Goal: Task Accomplishment & Management: Complete application form

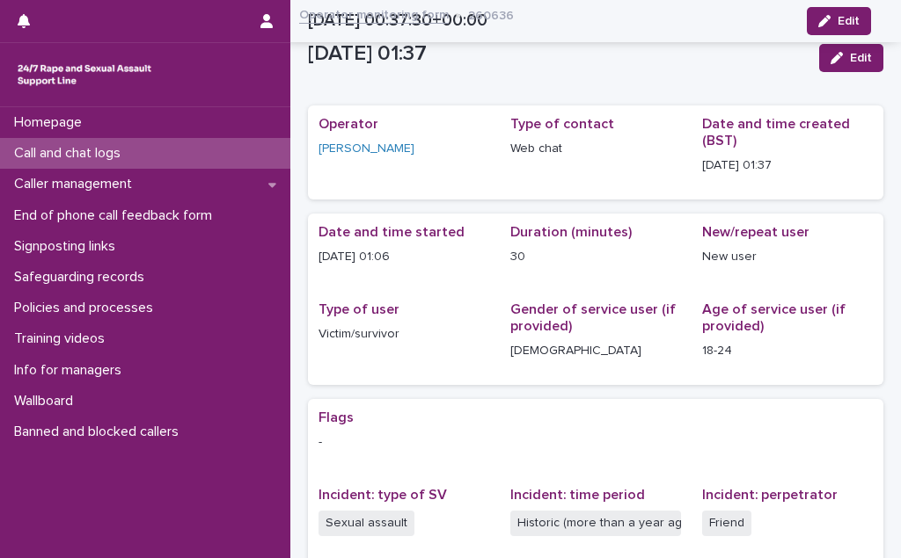
scroll to position [376, 0]
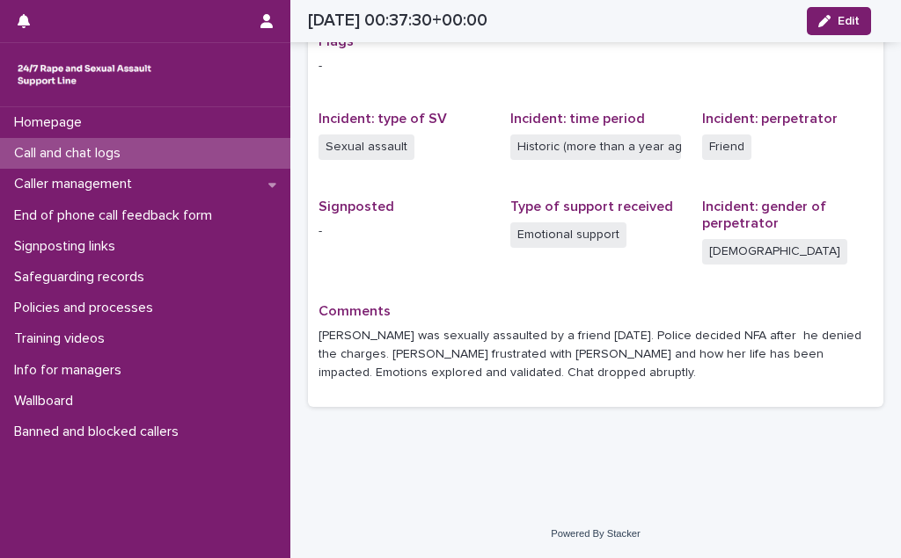
click at [170, 148] on div "Call and chat logs" at bounding box center [145, 153] width 290 height 31
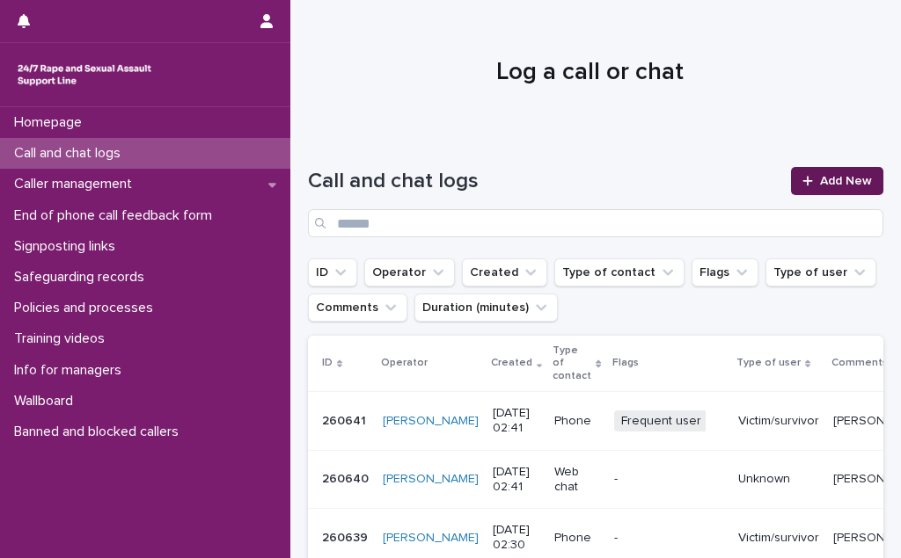
click at [820, 180] on span "Add New" at bounding box center [846, 181] width 52 height 12
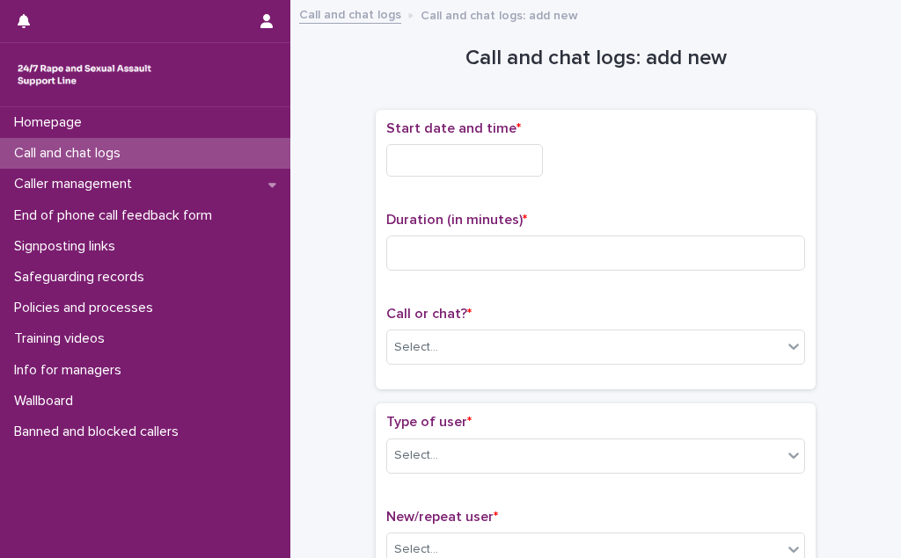
click at [487, 159] on input "text" at bounding box center [464, 160] width 157 height 33
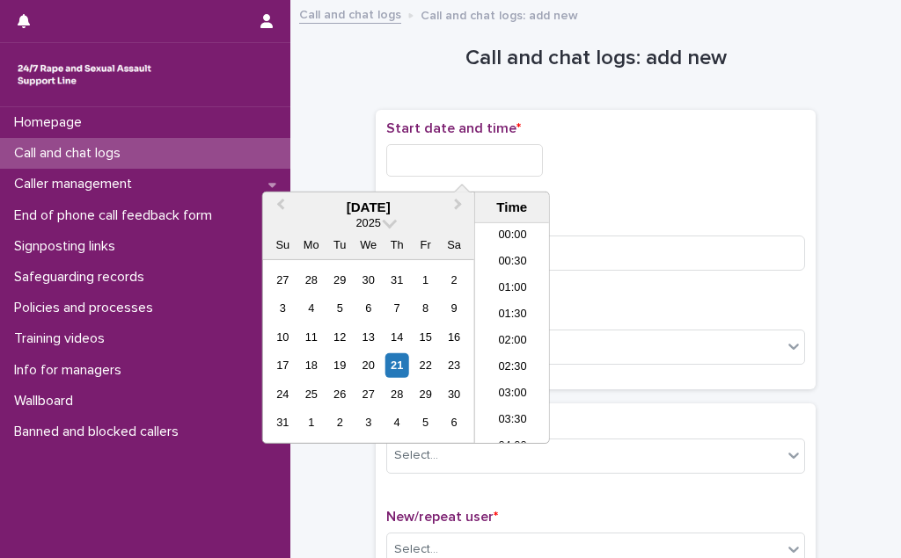
scroll to position [35, 0]
click at [512, 310] on li "02:00" at bounding box center [512, 307] width 75 height 26
click at [491, 166] on input "**********" at bounding box center [464, 160] width 157 height 33
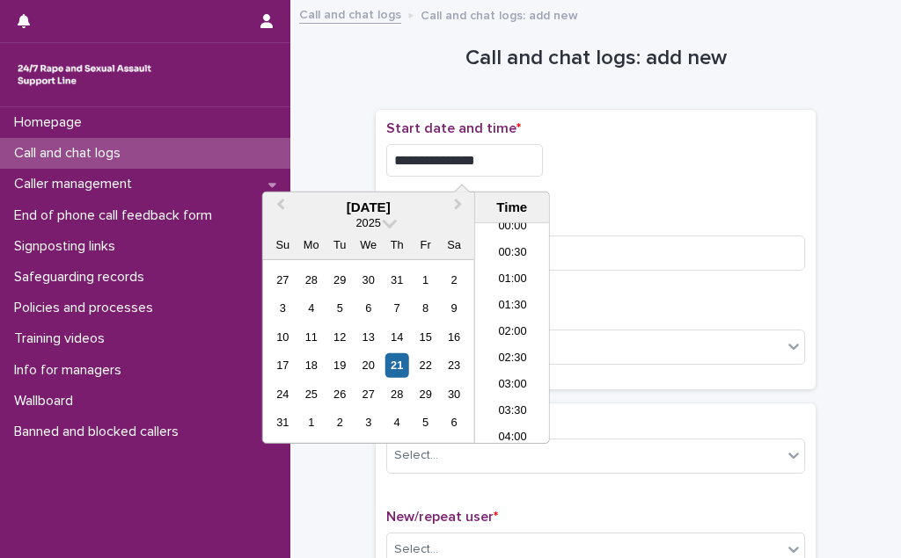
type input "**********"
drag, startPoint x: 682, startPoint y: 185, endPoint x: 673, endPoint y: 195, distance: 13.7
click at [680, 187] on div "**********" at bounding box center [595, 155] width 419 height 70
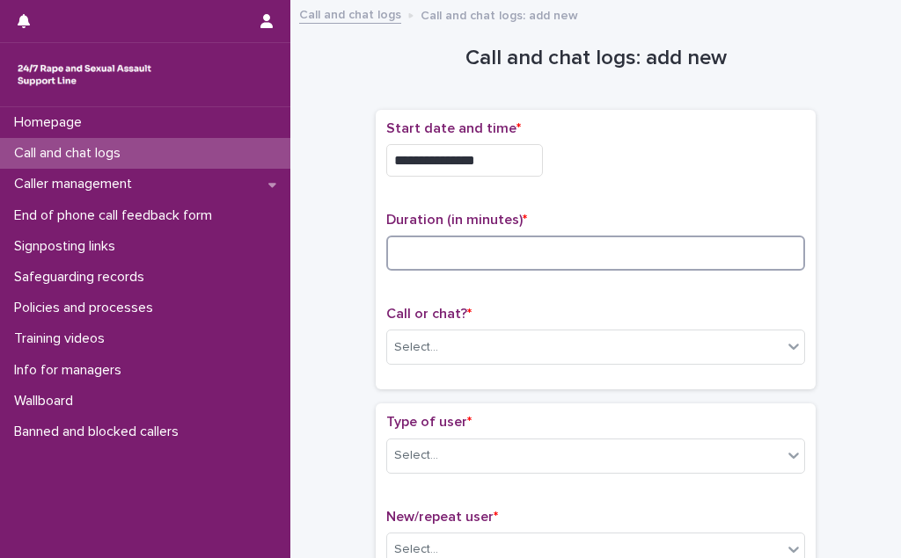
click at [483, 246] on input at bounding box center [595, 253] width 419 height 35
type input "**"
click at [478, 344] on div "Select..." at bounding box center [584, 347] width 395 height 29
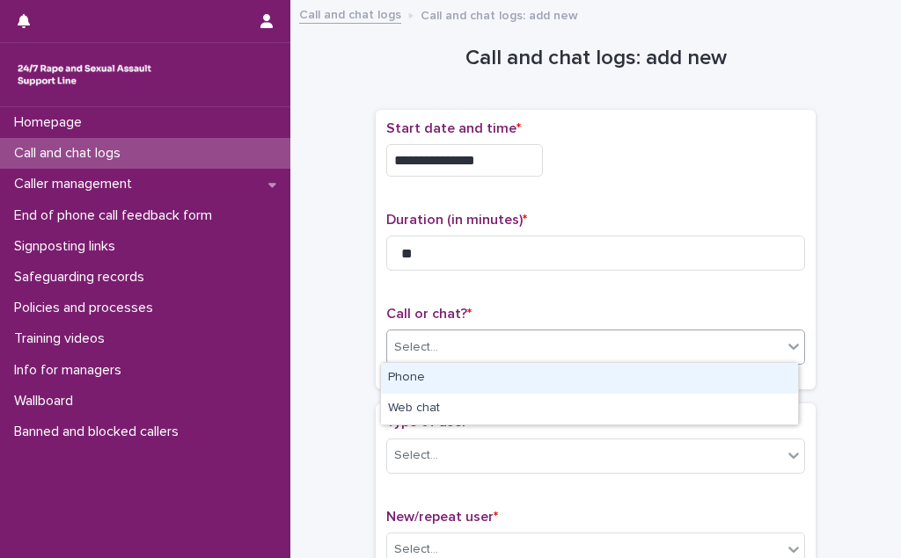
click at [471, 382] on div "Phone" at bounding box center [589, 378] width 417 height 31
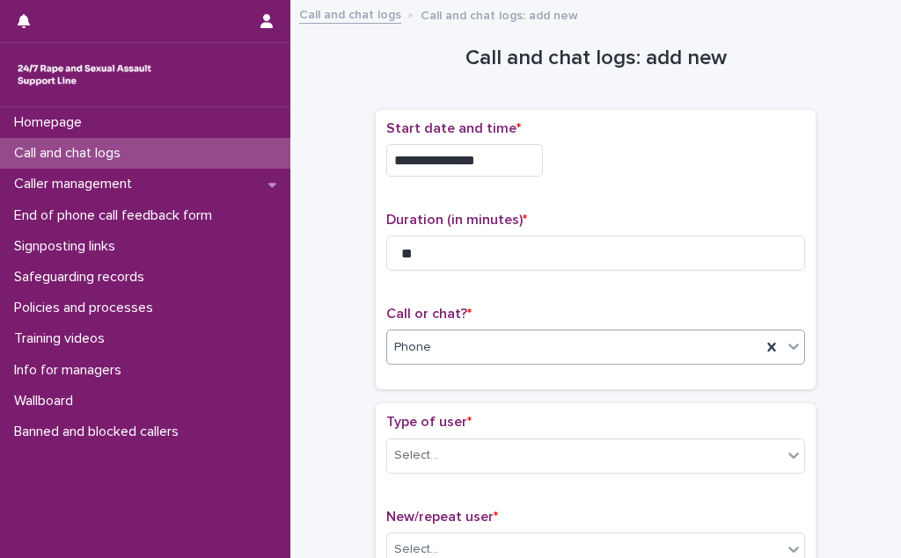
click at [483, 359] on div "Phone" at bounding box center [574, 347] width 374 height 29
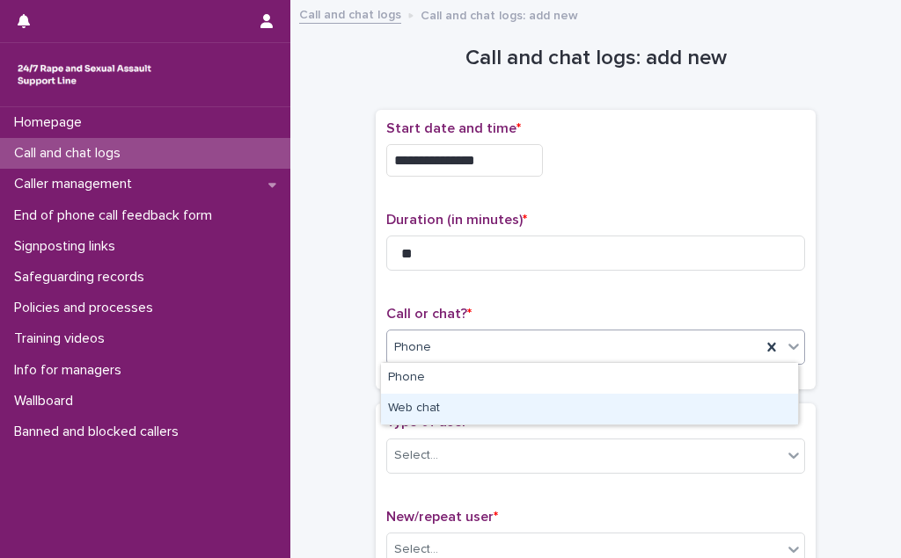
click at [480, 410] on div "Web chat" at bounding box center [589, 409] width 417 height 31
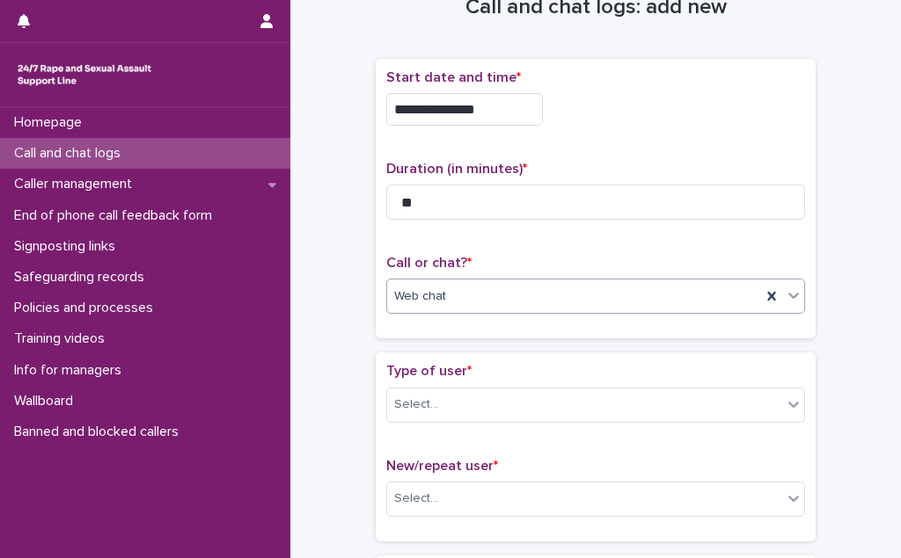
scroll to position [79, 0]
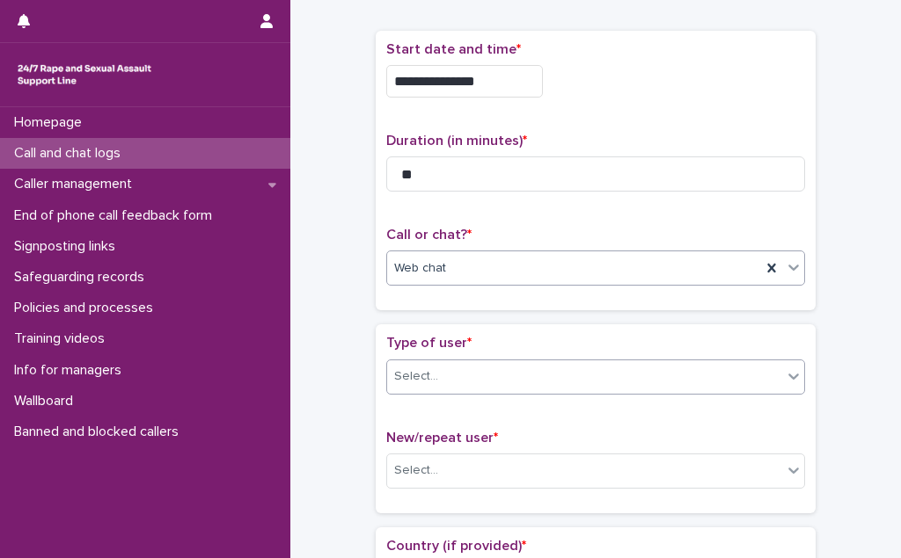
click at [464, 373] on div "Select..." at bounding box center [584, 376] width 395 height 29
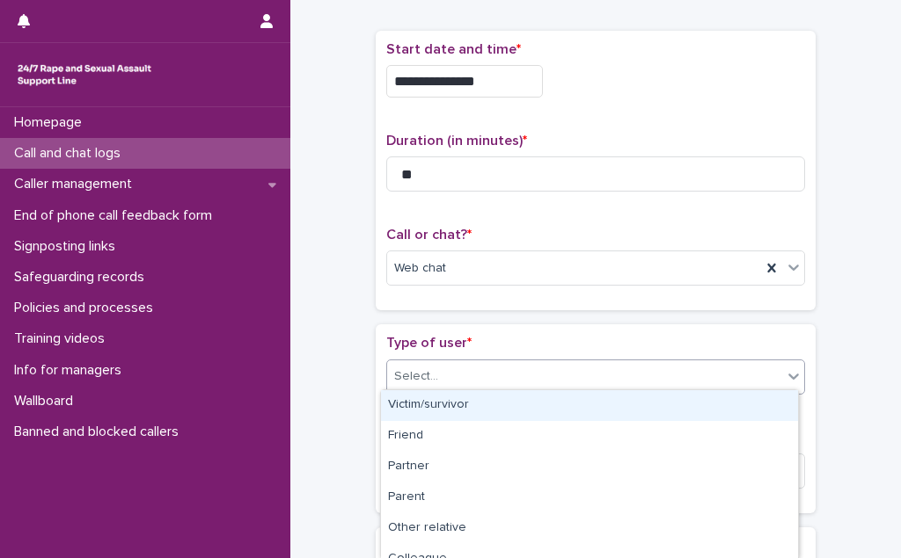
click at [457, 401] on div "Victim/survivor" at bounding box center [589, 405] width 417 height 31
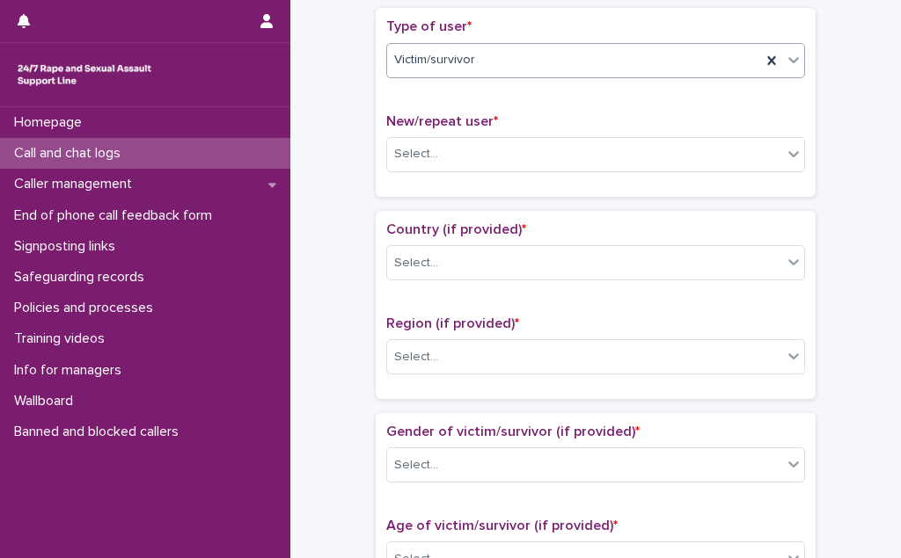
scroll to position [399, 0]
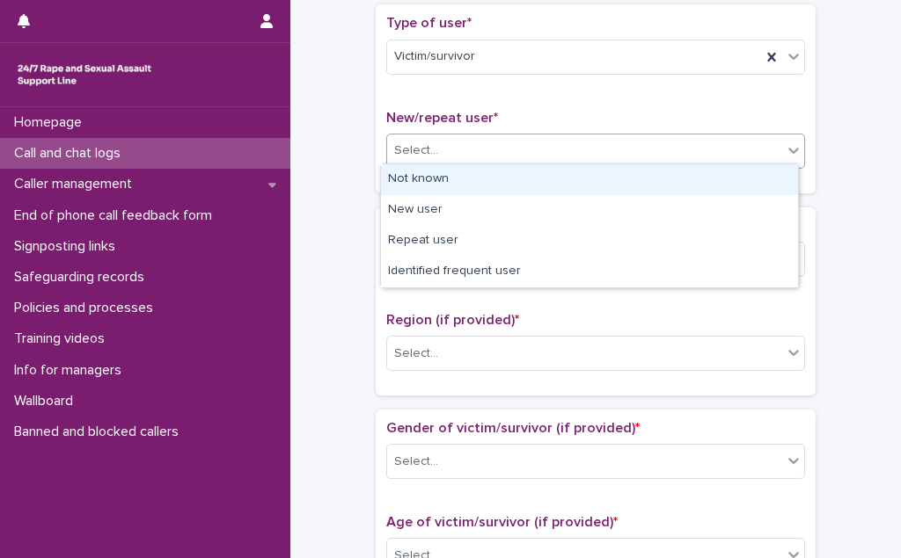
click at [465, 153] on div "Select..." at bounding box center [584, 150] width 395 height 29
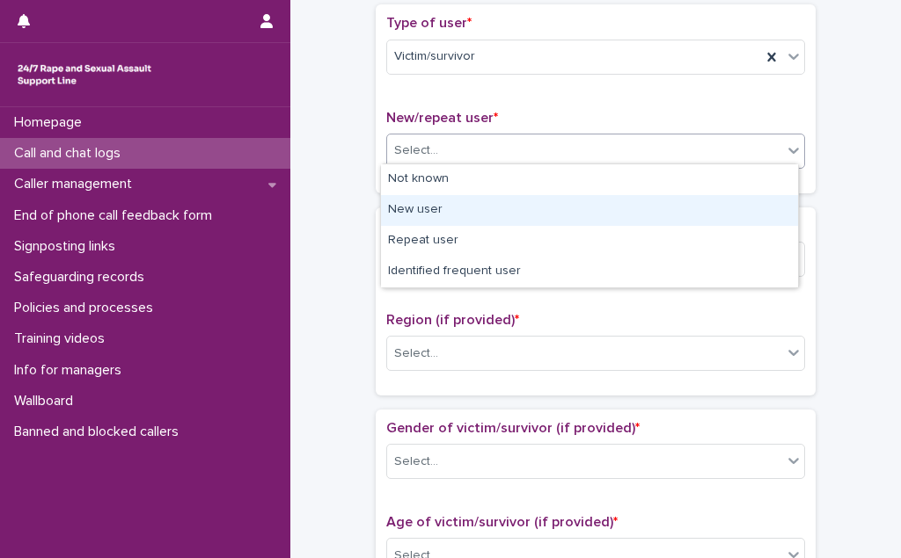
click at [453, 212] on div "New user" at bounding box center [589, 210] width 417 height 31
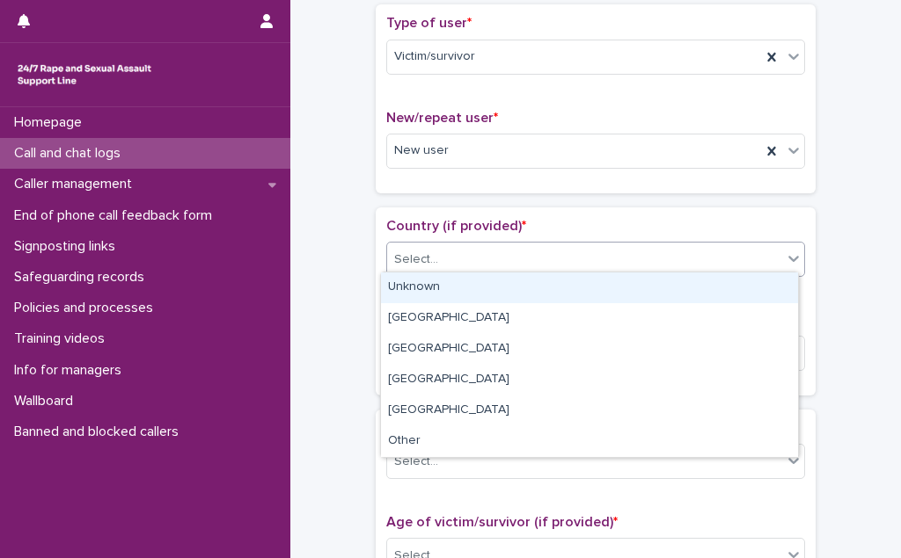
click at [452, 253] on div "Select..." at bounding box center [584, 259] width 395 height 29
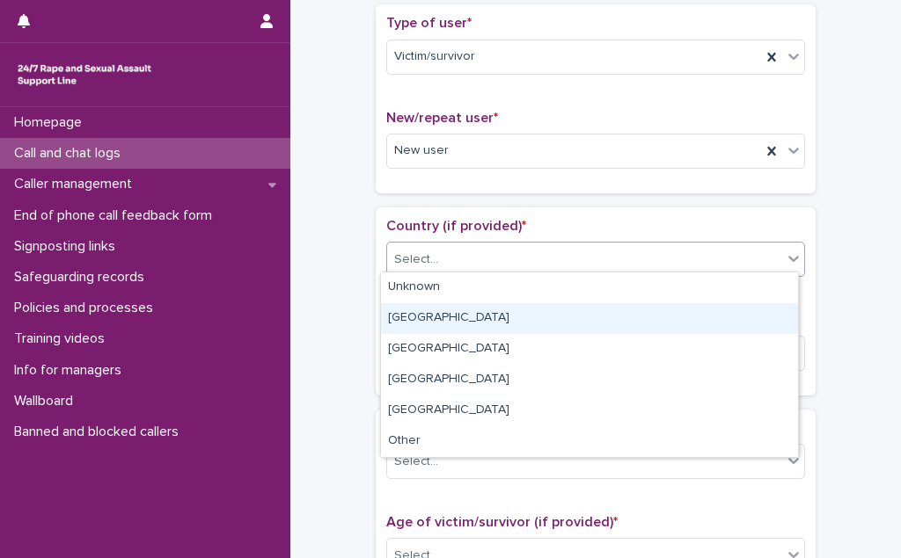
click at [450, 317] on div "[GEOGRAPHIC_DATA]" at bounding box center [589, 318] width 417 height 31
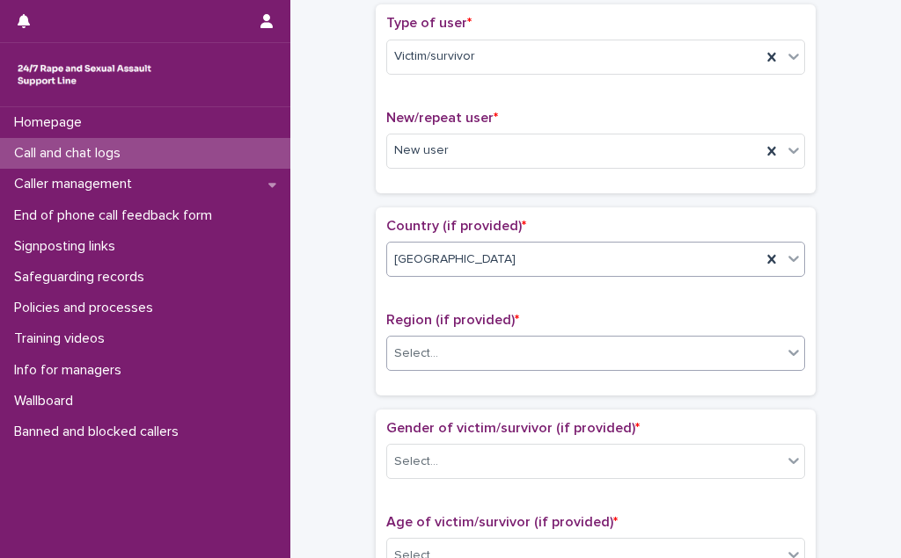
click at [452, 345] on div "Select..." at bounding box center [584, 353] width 395 height 29
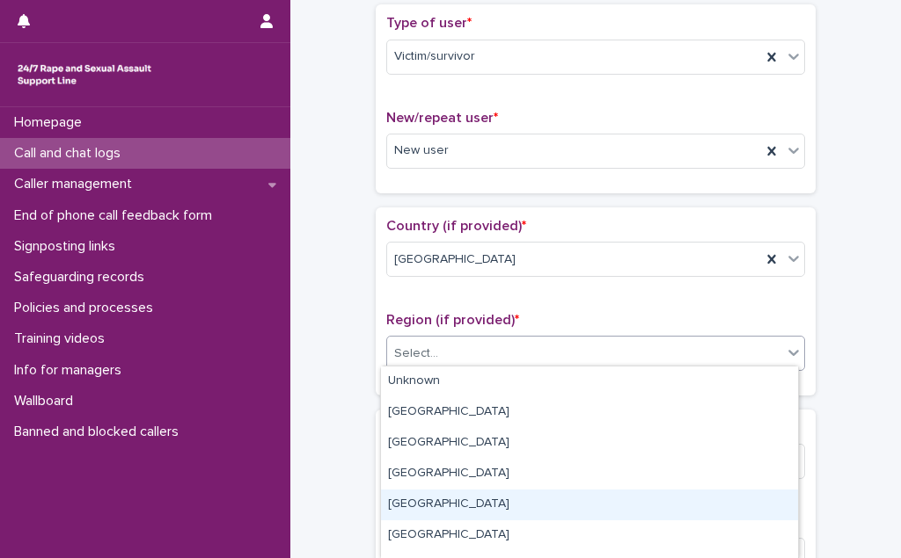
click at [478, 510] on div "[GEOGRAPHIC_DATA]" at bounding box center [589, 505] width 417 height 31
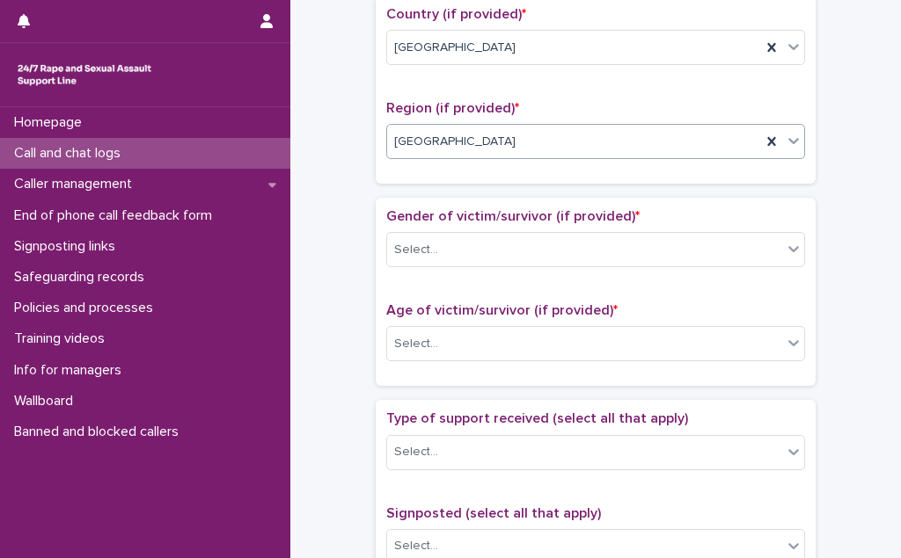
scroll to position [639, 0]
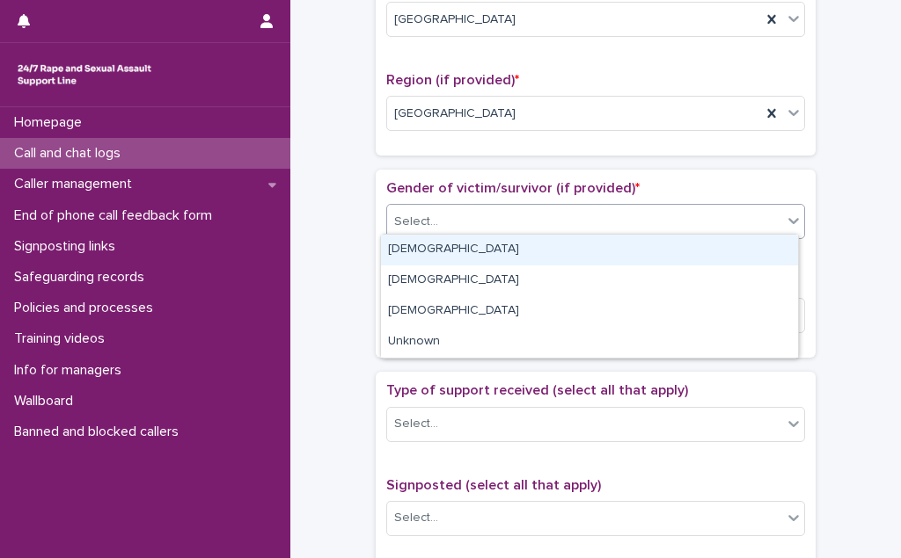
click at [510, 209] on div "Select..." at bounding box center [584, 222] width 395 height 29
click at [476, 251] on div "[DEMOGRAPHIC_DATA]" at bounding box center [589, 250] width 417 height 31
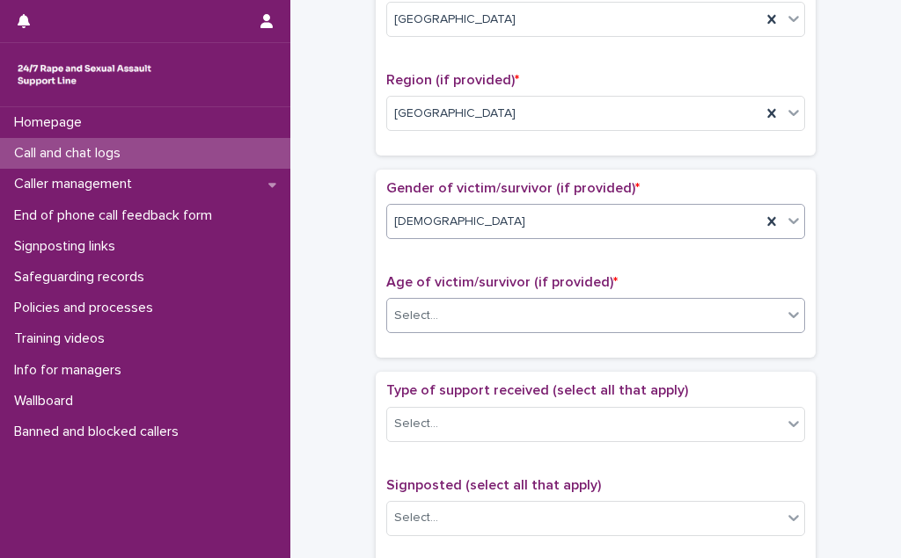
click at [467, 312] on div "Select..." at bounding box center [584, 316] width 395 height 29
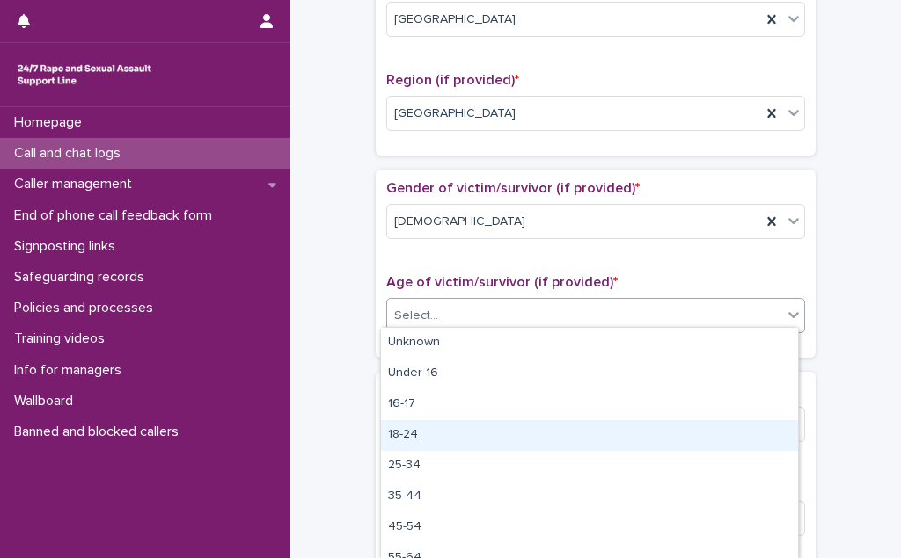
click at [468, 426] on div "18-24" at bounding box center [589, 435] width 417 height 31
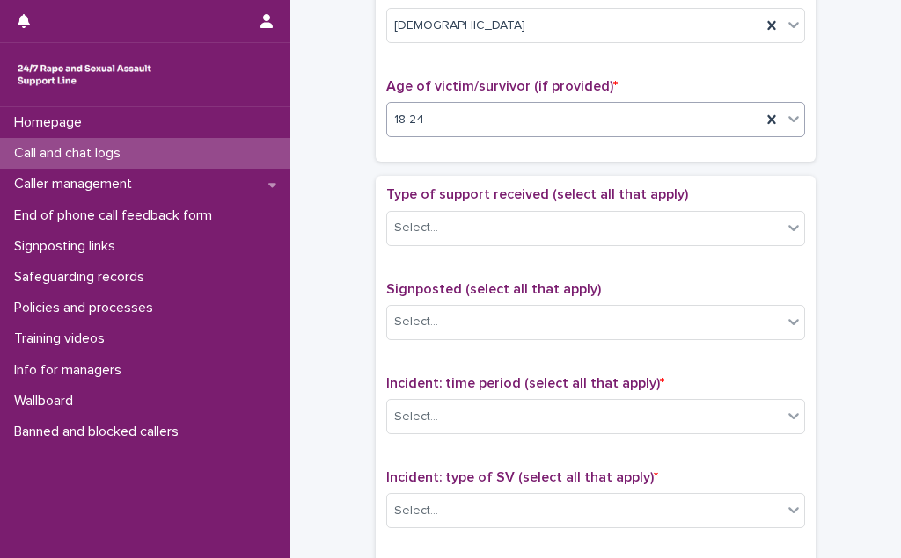
scroll to position [879, 0]
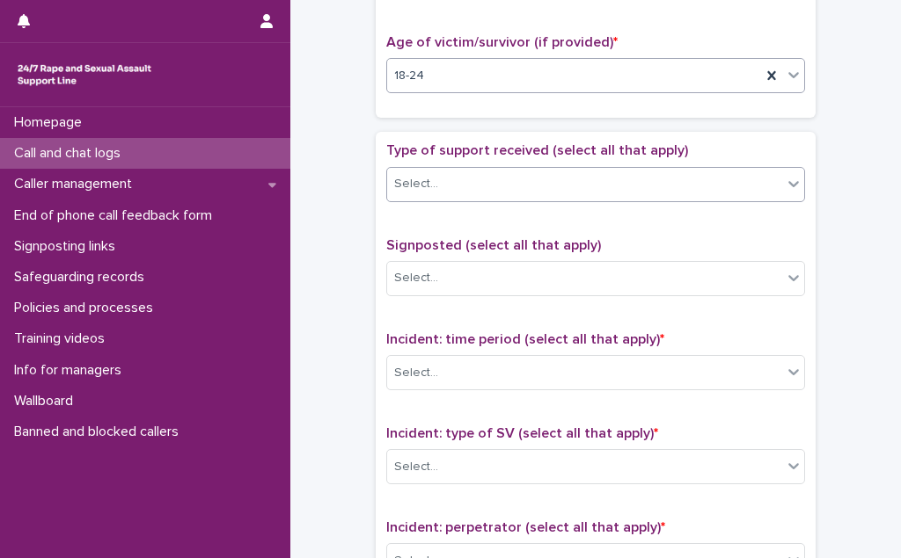
click at [489, 184] on div "Select..." at bounding box center [584, 184] width 395 height 29
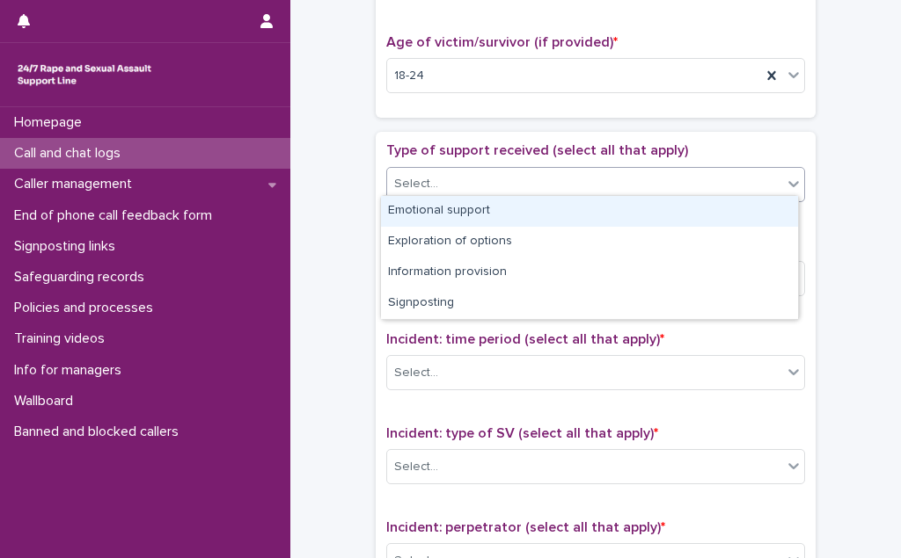
click at [474, 212] on div "Emotional support" at bounding box center [589, 211] width 417 height 31
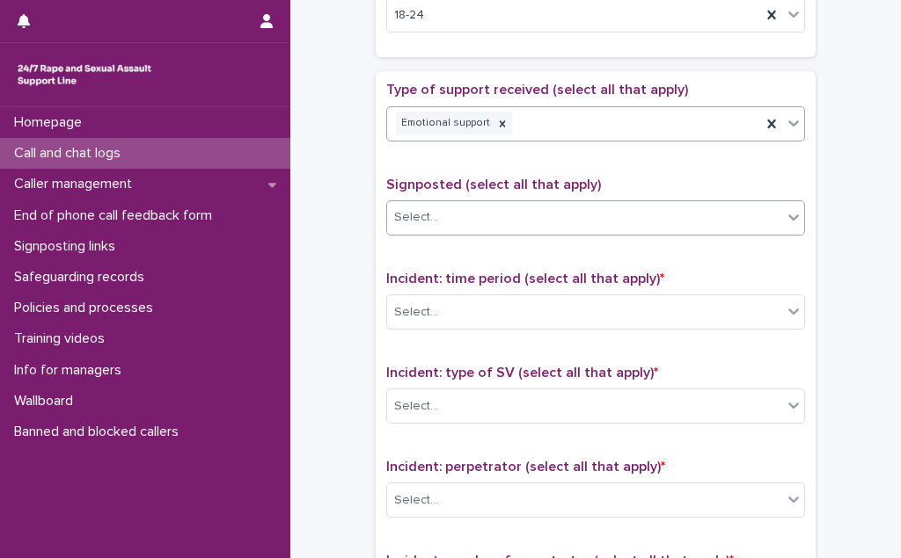
scroll to position [1039, 0]
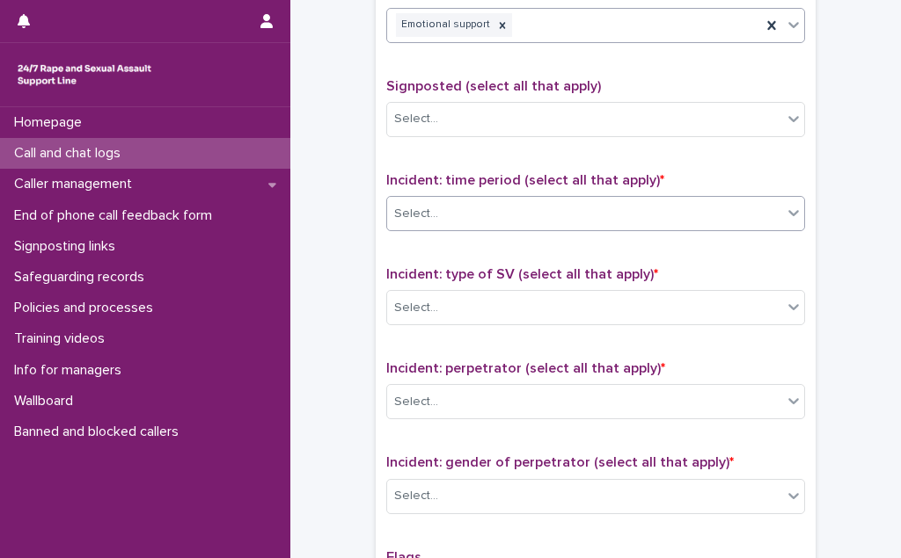
click at [483, 211] on div "Select..." at bounding box center [584, 214] width 395 height 29
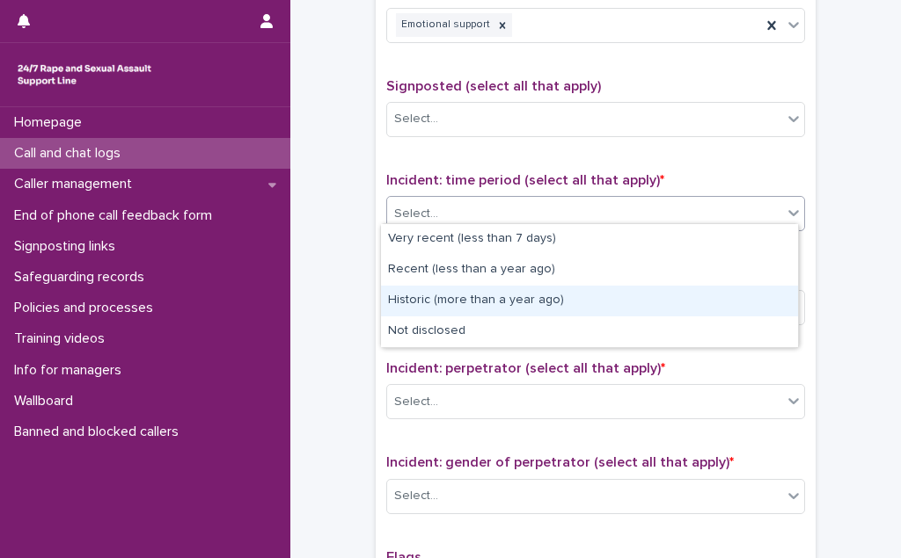
click at [485, 303] on div "Historic (more than a year ago)" at bounding box center [589, 301] width 417 height 31
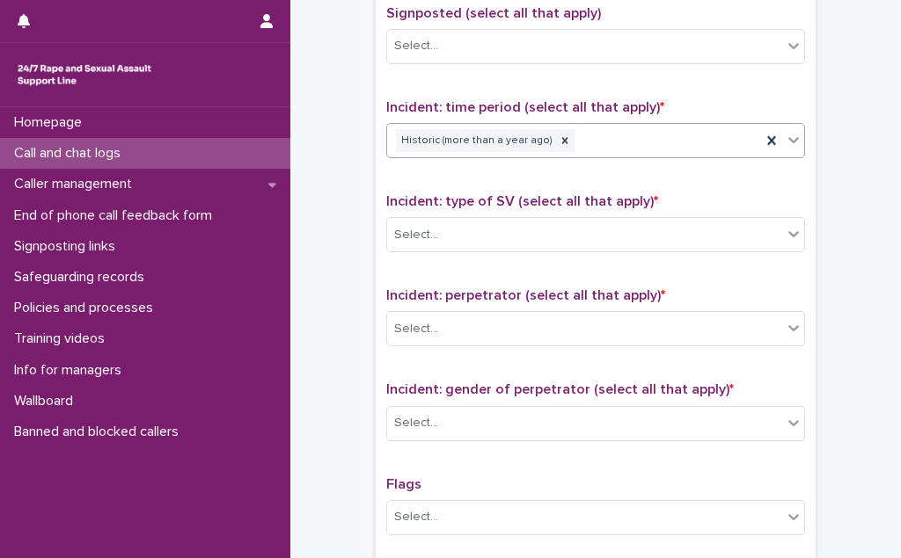
scroll to position [1199, 0]
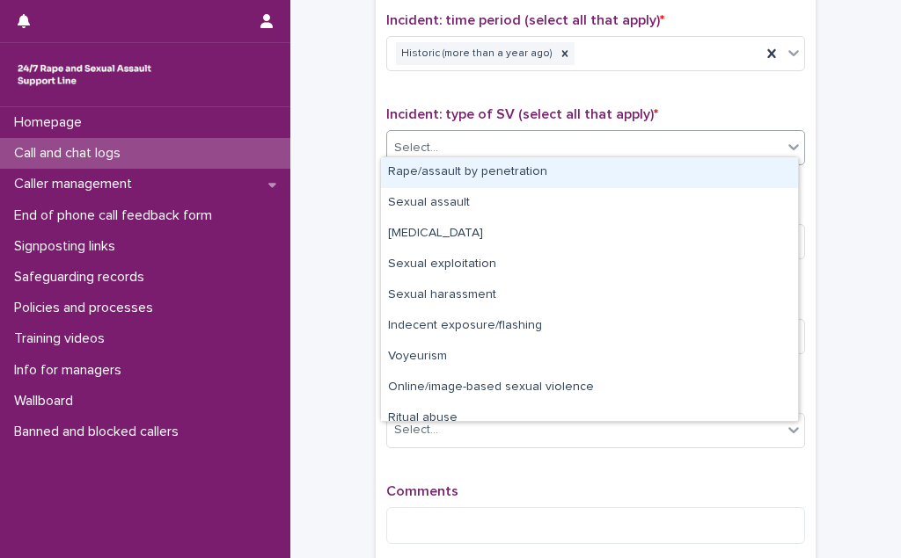
click at [502, 139] on div "Select..." at bounding box center [584, 148] width 395 height 29
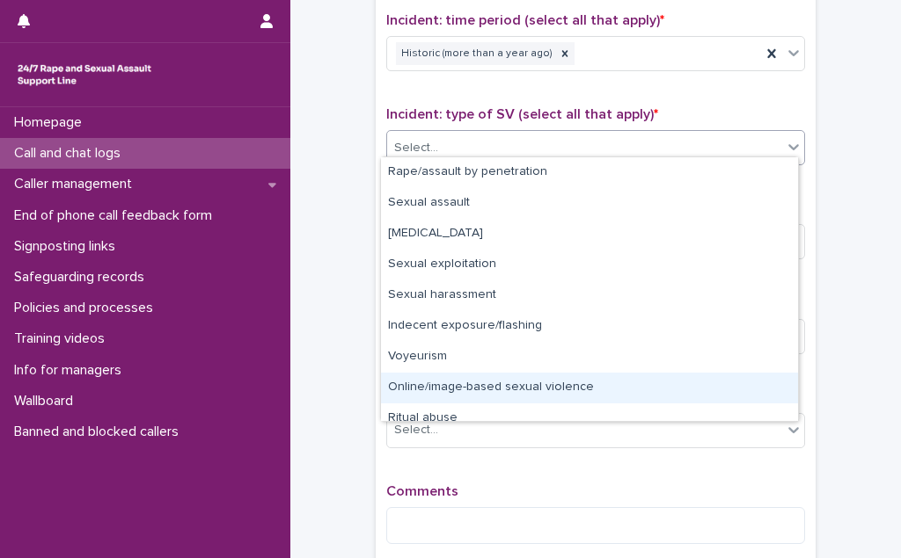
click at [507, 393] on div "Online/image-based sexual violence" at bounding box center [589, 388] width 417 height 31
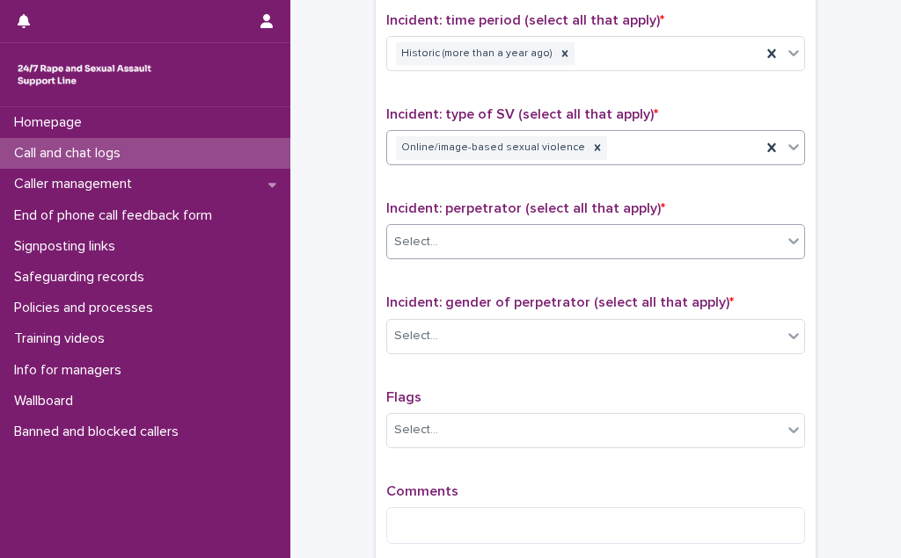
click at [504, 235] on div "Select..." at bounding box center [584, 242] width 395 height 29
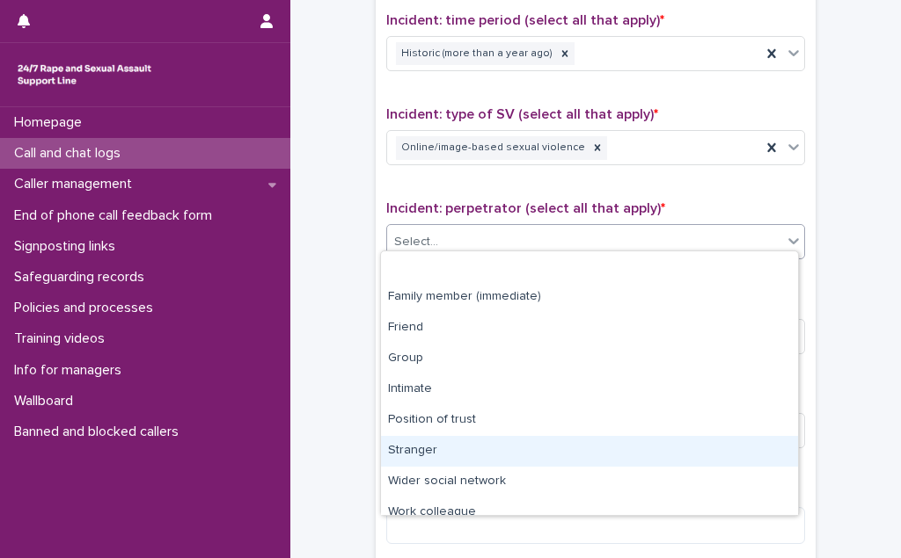
scroll to position [74, 0]
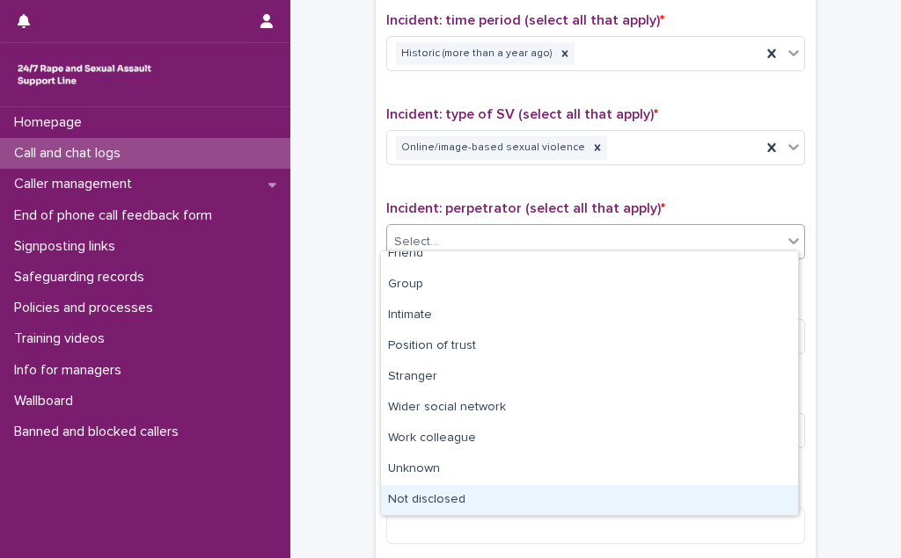
click at [494, 492] on div "Not disclosed" at bounding box center [589, 500] width 417 height 31
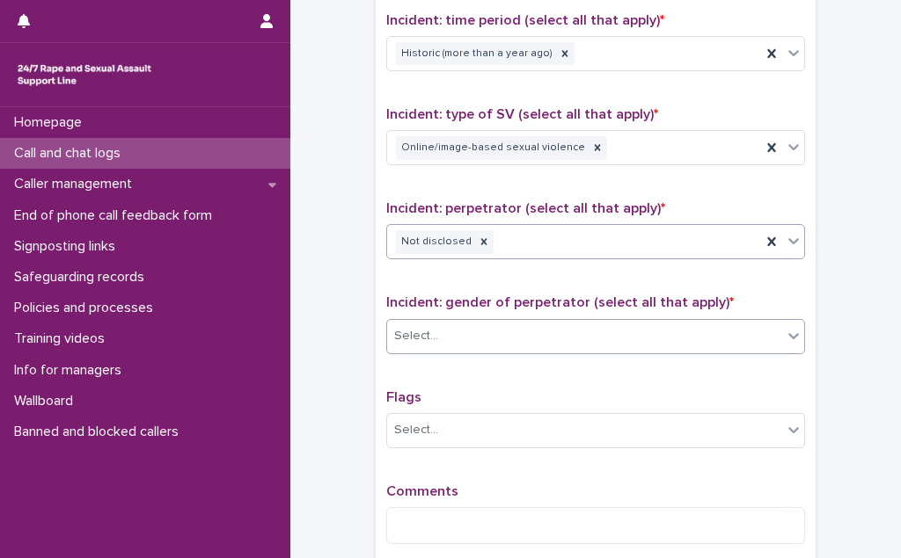
click at [495, 333] on div "Select..." at bounding box center [584, 336] width 395 height 29
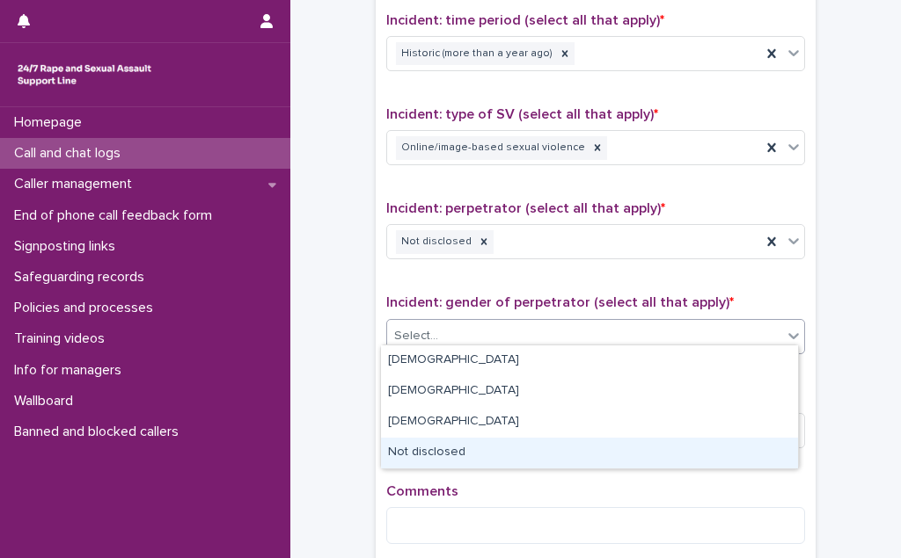
click at [493, 447] on div "Not disclosed" at bounding box center [589, 453] width 417 height 31
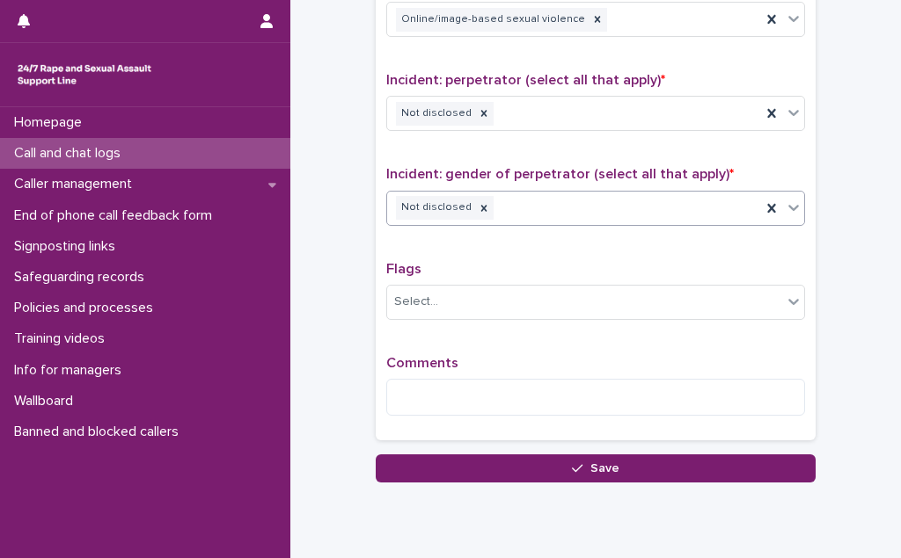
scroll to position [1359, 0]
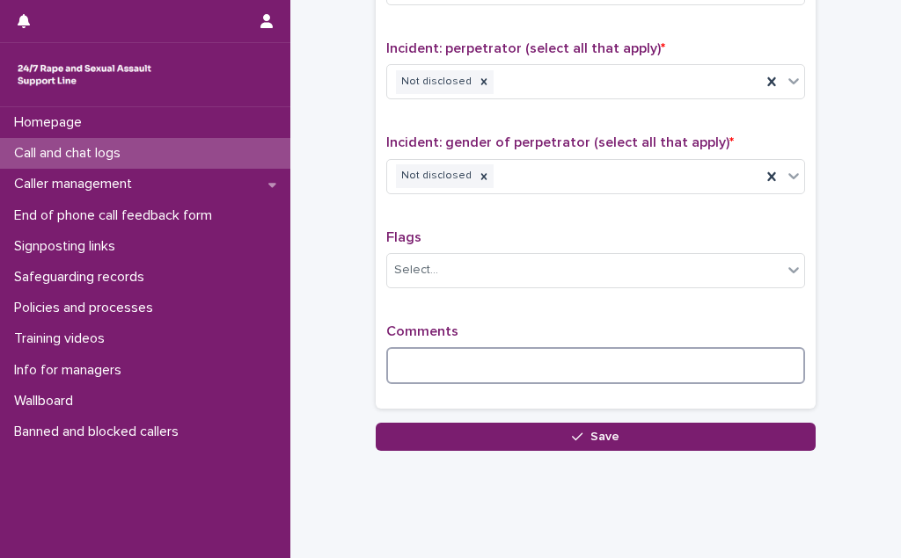
click at [415, 347] on textarea at bounding box center [595, 365] width 419 height 37
click at [467, 359] on textarea "**********" at bounding box center [595, 365] width 419 height 37
click at [634, 361] on textarea "**********" at bounding box center [595, 365] width 419 height 37
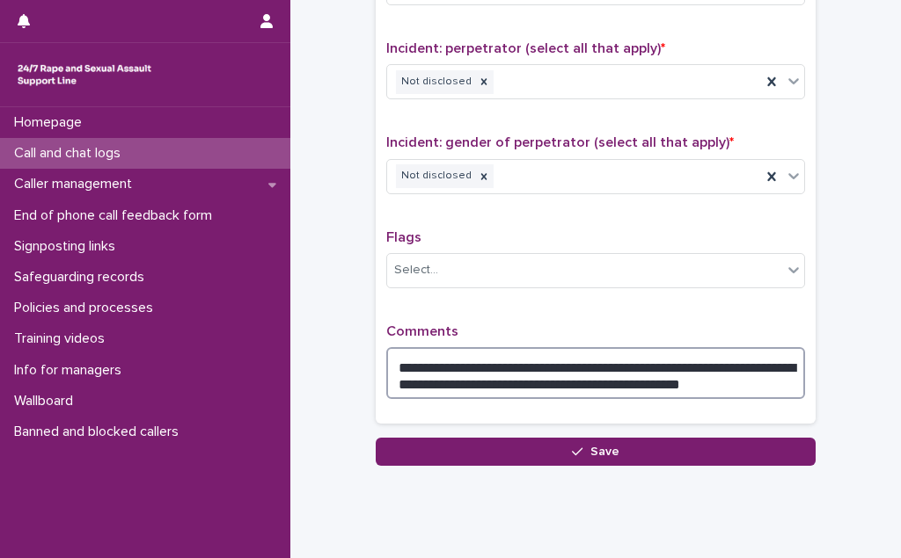
click at [686, 356] on textarea "**********" at bounding box center [595, 373] width 419 height 52
click at [719, 376] on textarea "**********" at bounding box center [595, 373] width 419 height 52
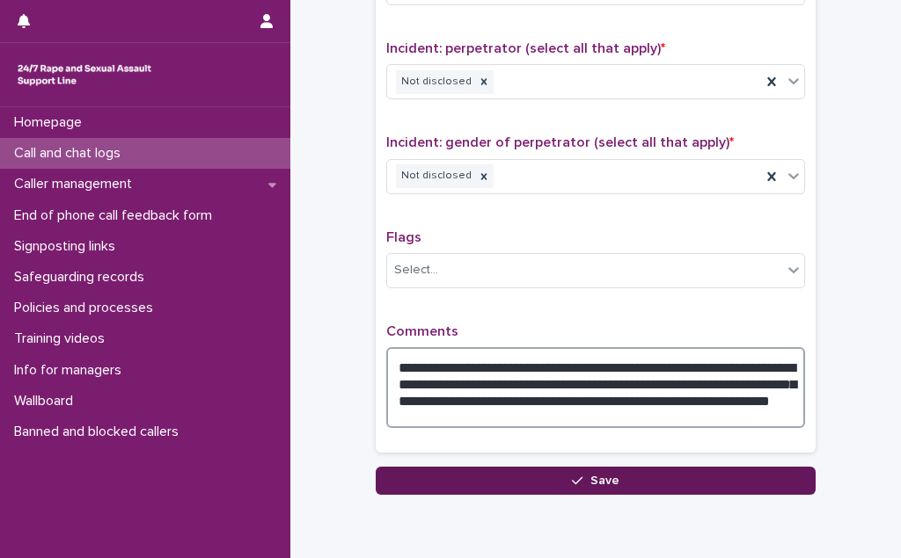
type textarea "**********"
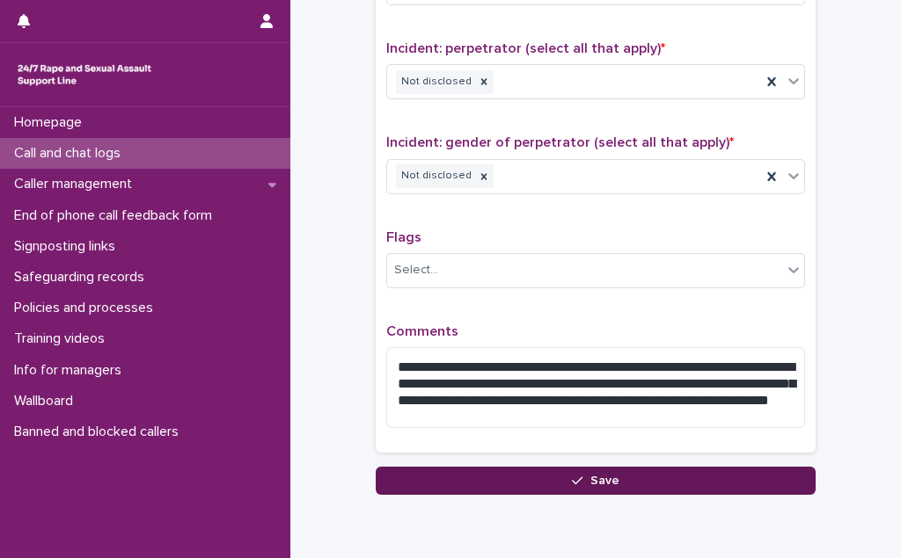
click at [651, 467] on button "Save" at bounding box center [596, 481] width 440 height 28
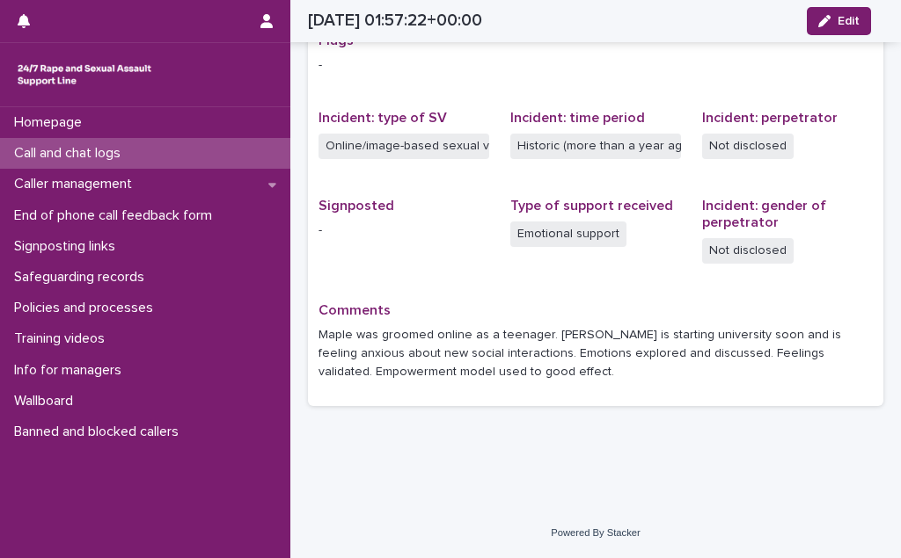
scroll to position [376, 0]
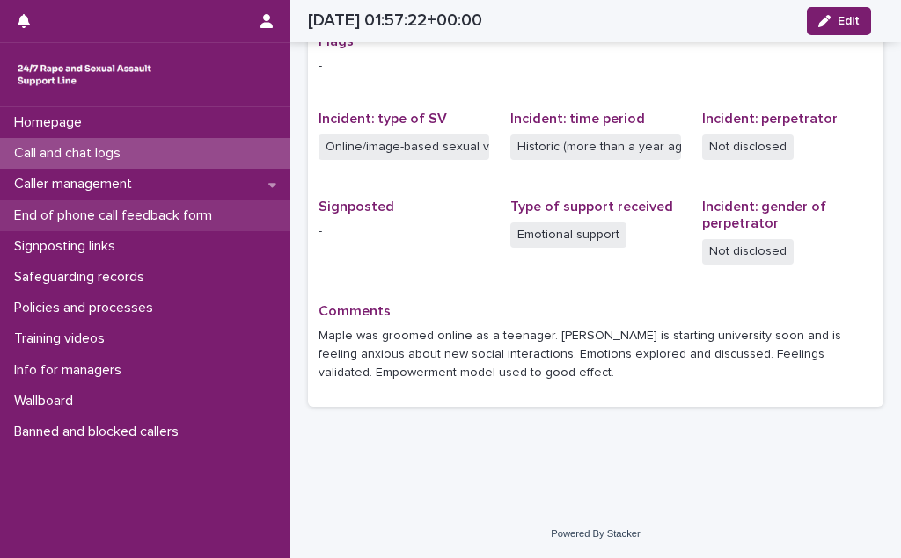
click at [187, 221] on p "End of phone call feedback form" at bounding box center [116, 216] width 219 height 17
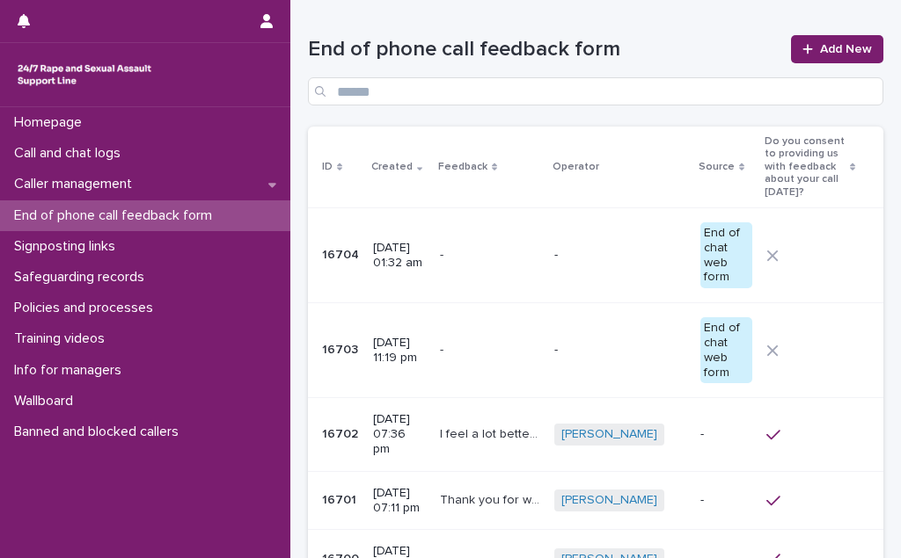
click at [411, 271] on p "[DATE] 01:32 am" at bounding box center [399, 256] width 53 height 30
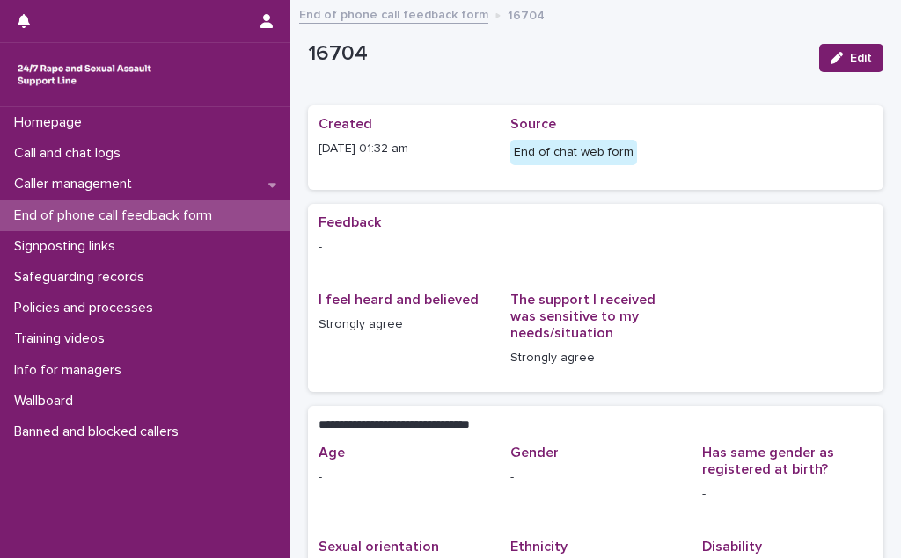
click at [184, 211] on p "End of phone call feedback form" at bounding box center [116, 216] width 219 height 17
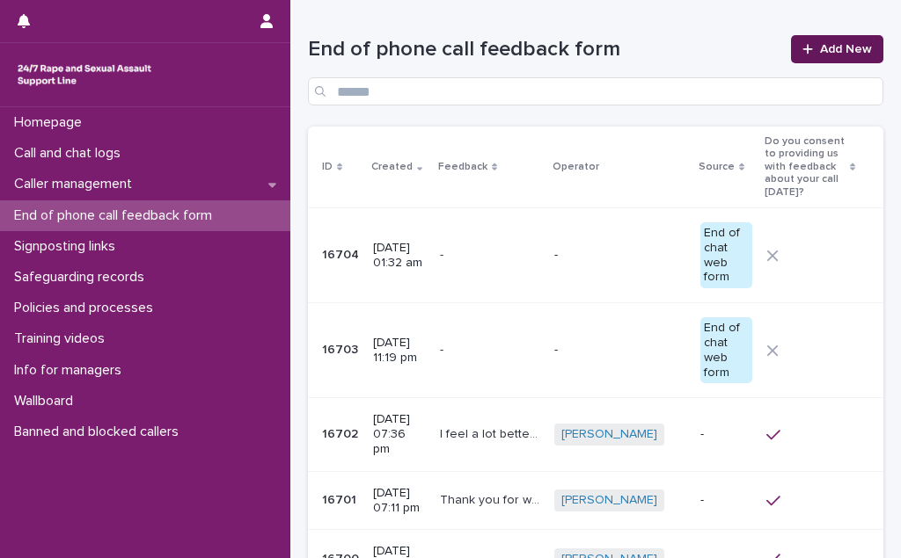
click at [802, 43] on icon at bounding box center [807, 49] width 11 height 12
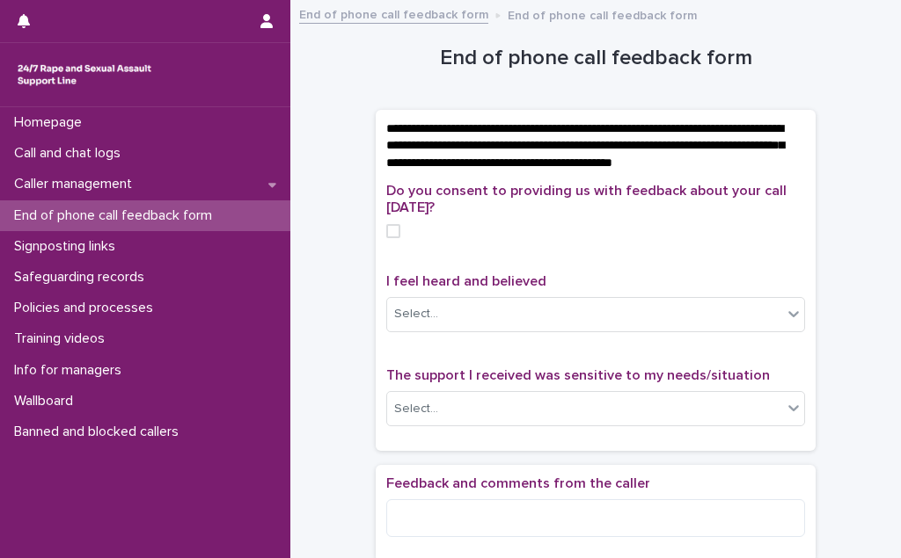
click at [388, 238] on span at bounding box center [393, 231] width 14 height 14
click at [419, 318] on div "Select..." at bounding box center [584, 314] width 395 height 29
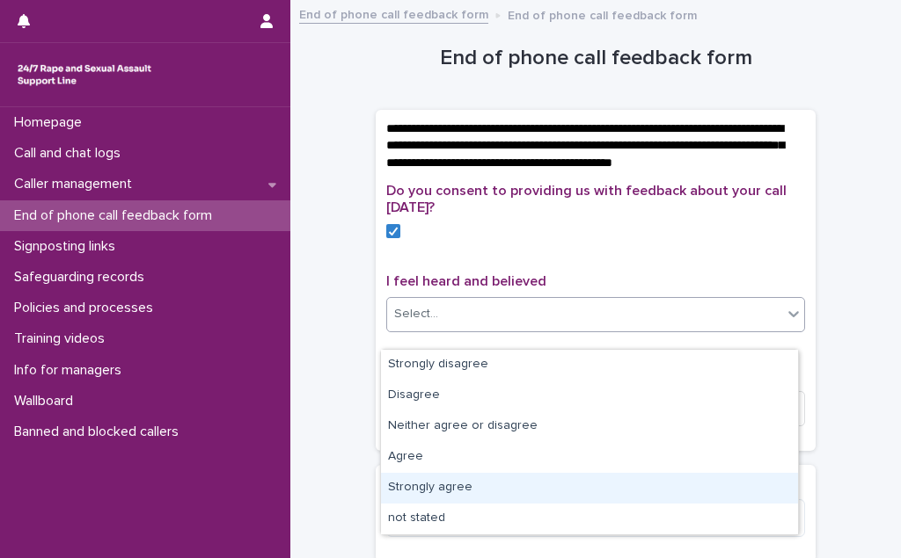
click at [435, 484] on div "Strongly agree" at bounding box center [589, 488] width 417 height 31
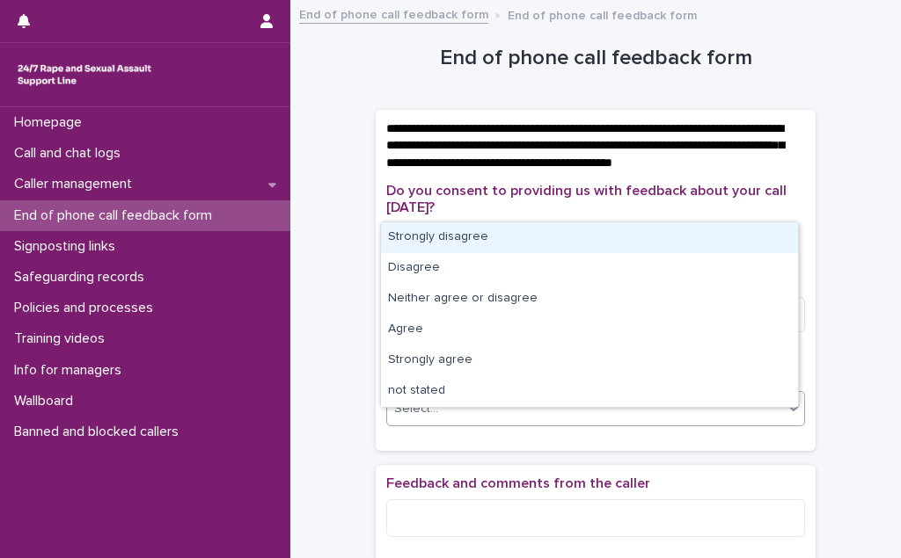
click at [459, 424] on div "Select..." at bounding box center [584, 409] width 395 height 29
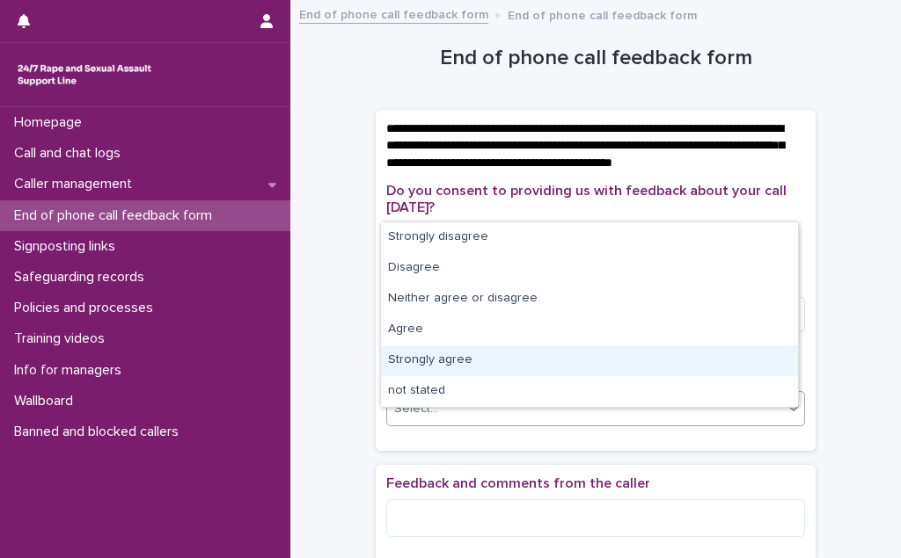
click at [476, 369] on div "Strongly agree" at bounding box center [589, 361] width 417 height 31
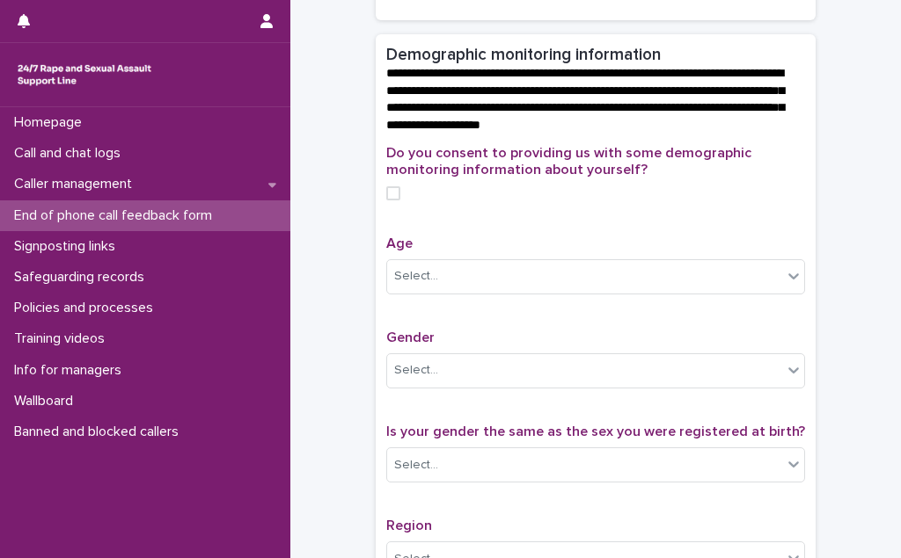
scroll to position [559, 0]
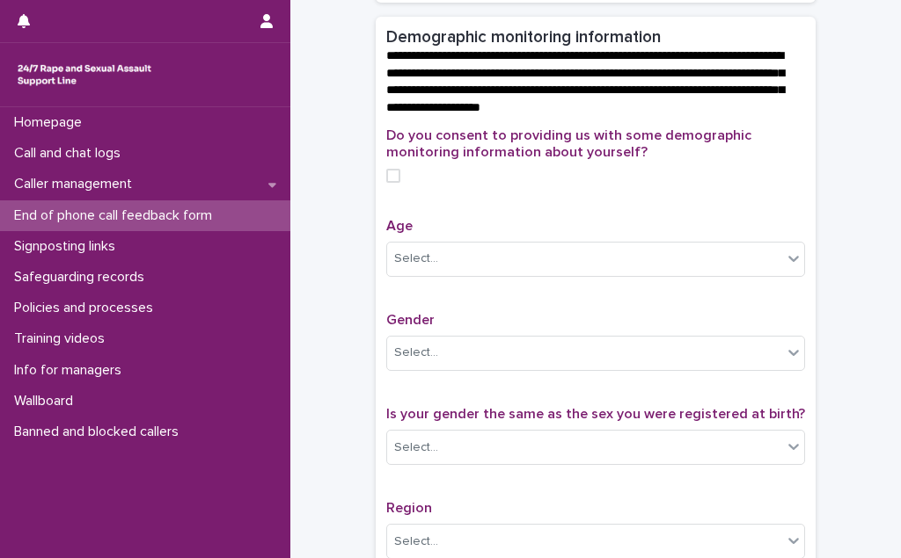
click at [389, 183] on span at bounding box center [393, 176] width 14 height 14
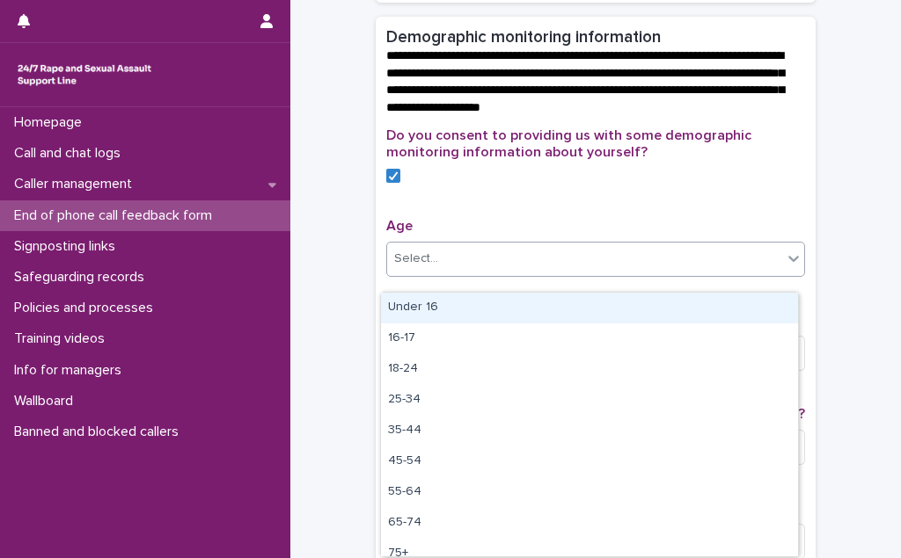
click at [412, 268] on div "Select..." at bounding box center [416, 259] width 44 height 18
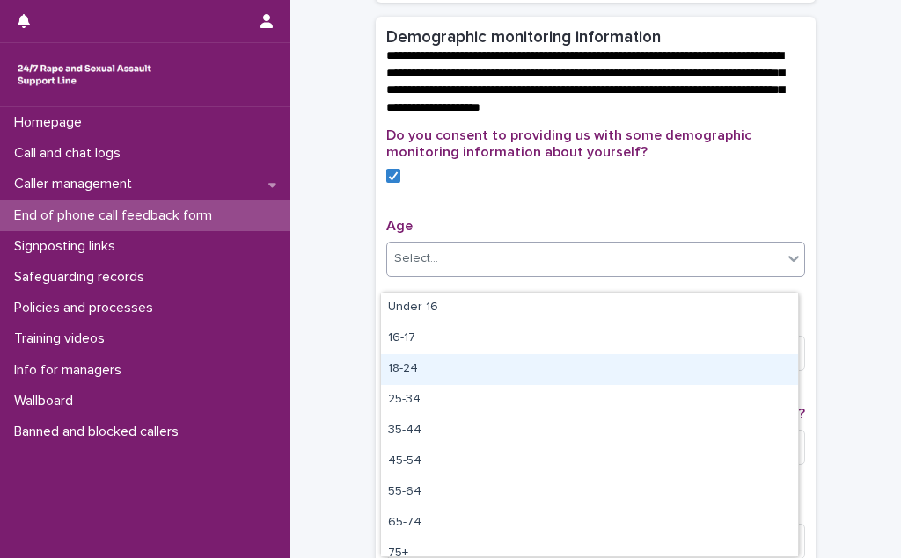
click at [434, 370] on div "18-24" at bounding box center [589, 369] width 417 height 31
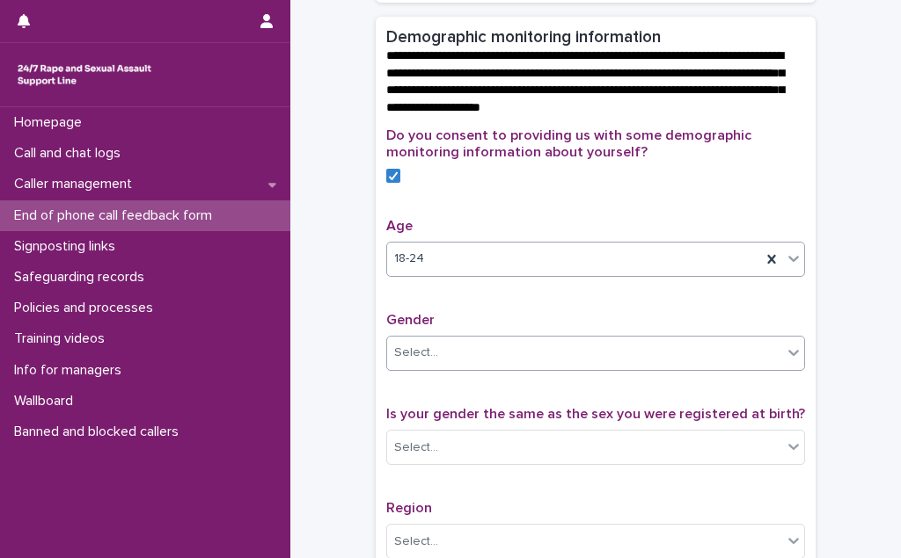
click at [434, 368] on div "Select..." at bounding box center [584, 353] width 395 height 29
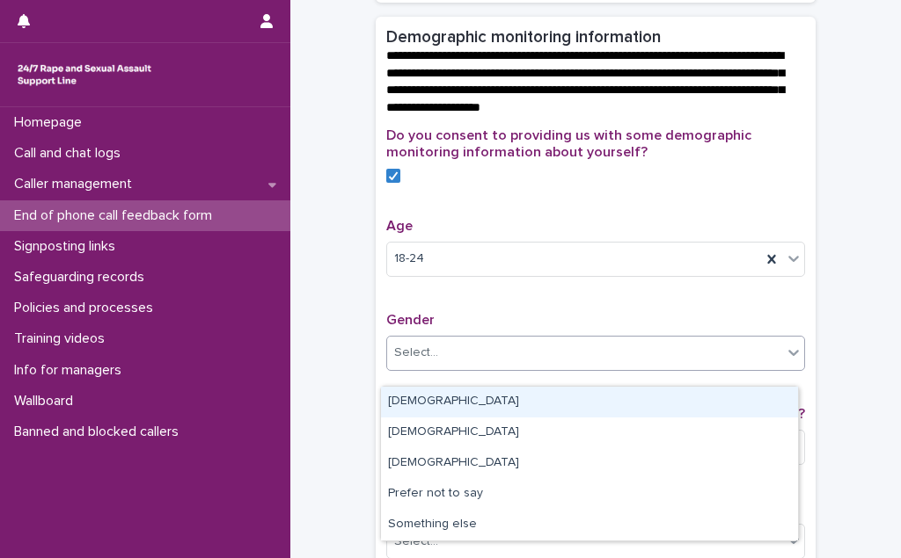
click at [434, 406] on div "[DEMOGRAPHIC_DATA]" at bounding box center [589, 402] width 417 height 31
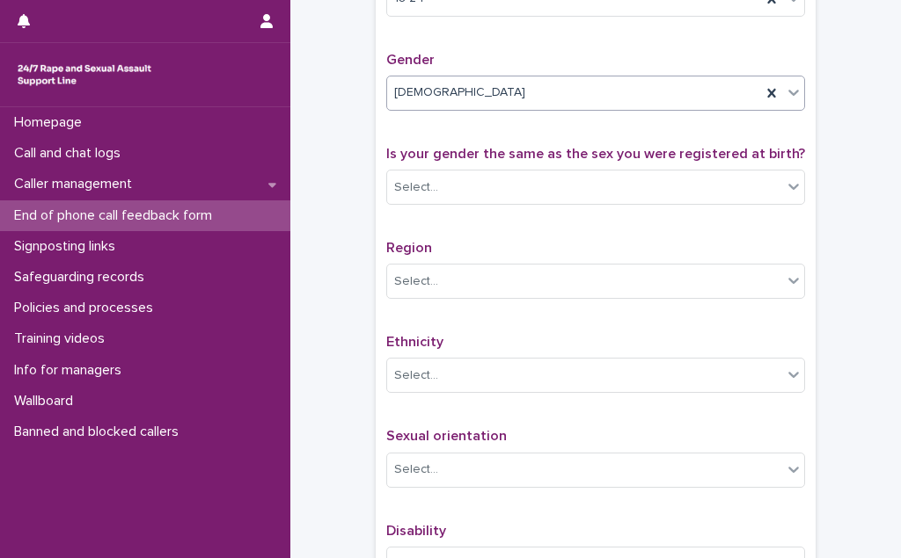
scroll to position [879, 0]
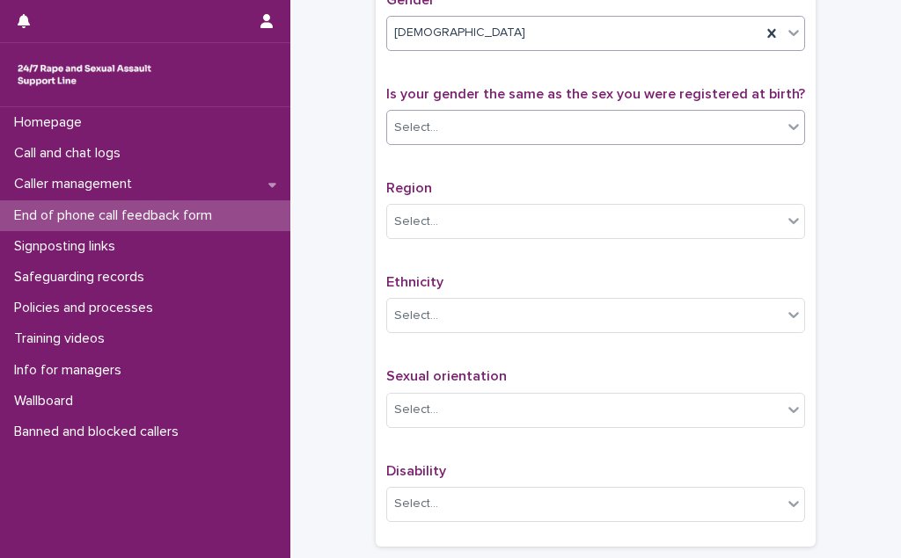
click at [492, 141] on div "Select..." at bounding box center [584, 127] width 395 height 29
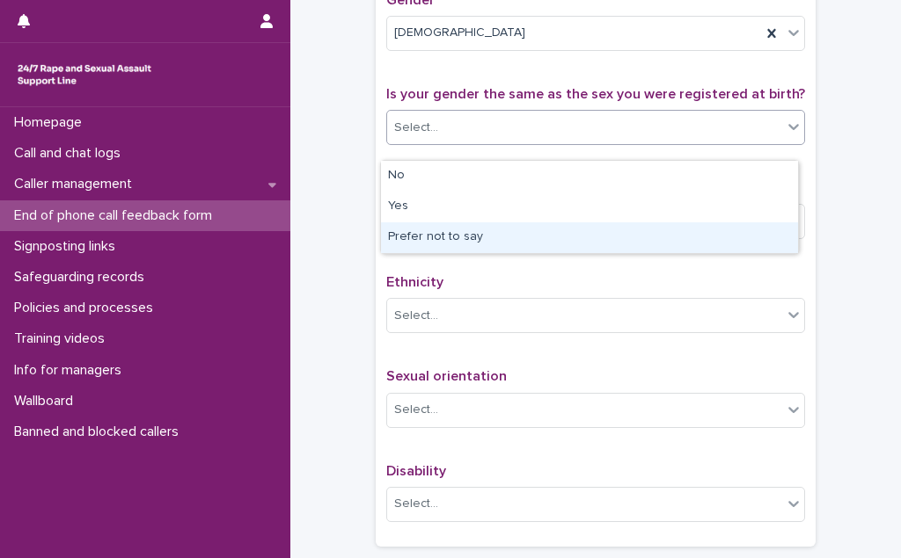
click at [456, 237] on div "Prefer not to say" at bounding box center [589, 238] width 417 height 31
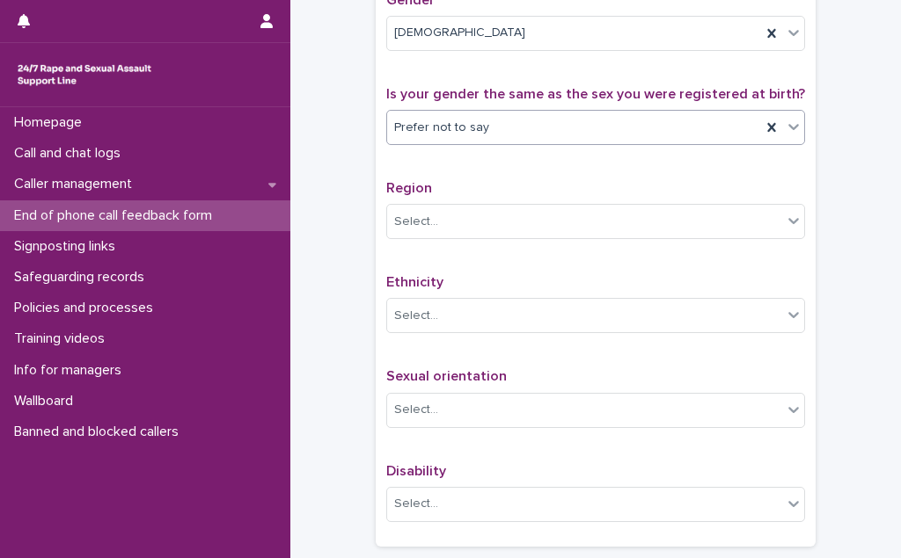
click at [456, 237] on div "Select..." at bounding box center [584, 222] width 395 height 29
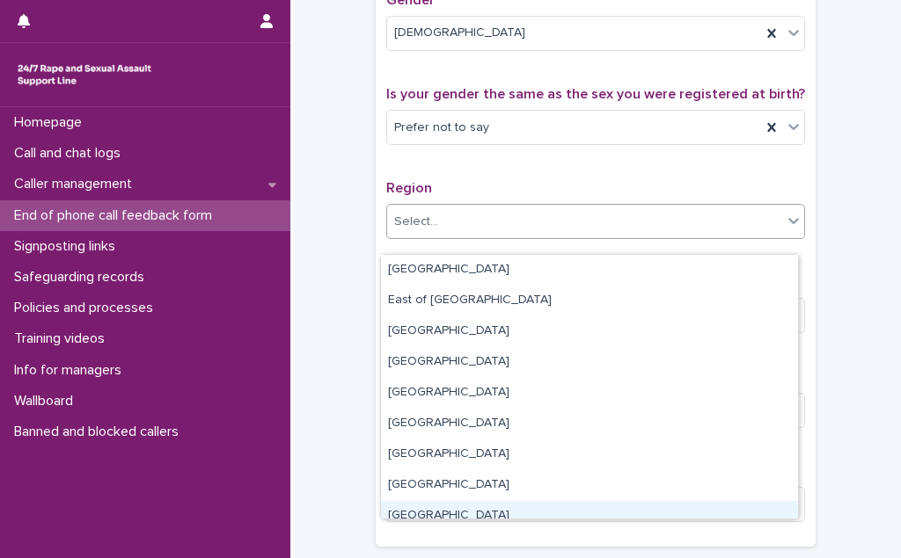
click at [460, 518] on div "[GEOGRAPHIC_DATA]" at bounding box center [589, 516] width 417 height 31
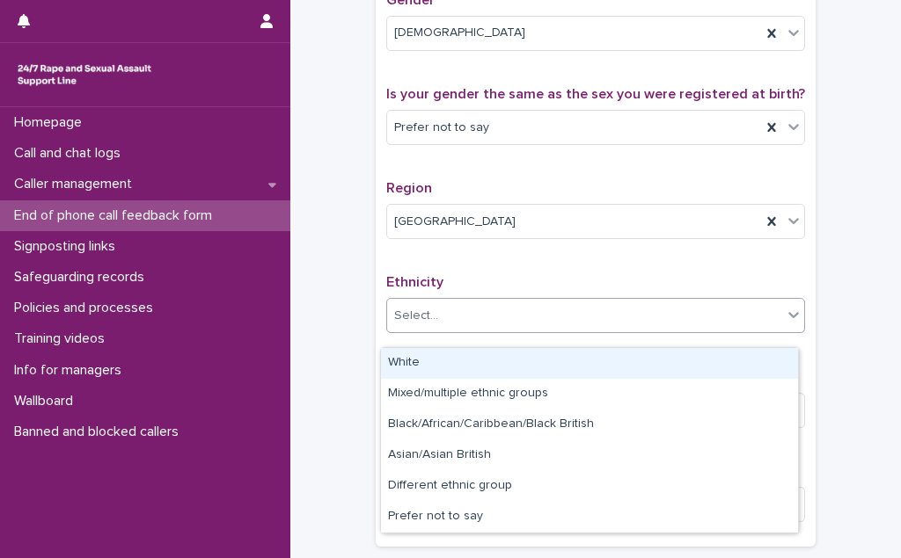
click at [460, 331] on div "Select..." at bounding box center [584, 316] width 395 height 29
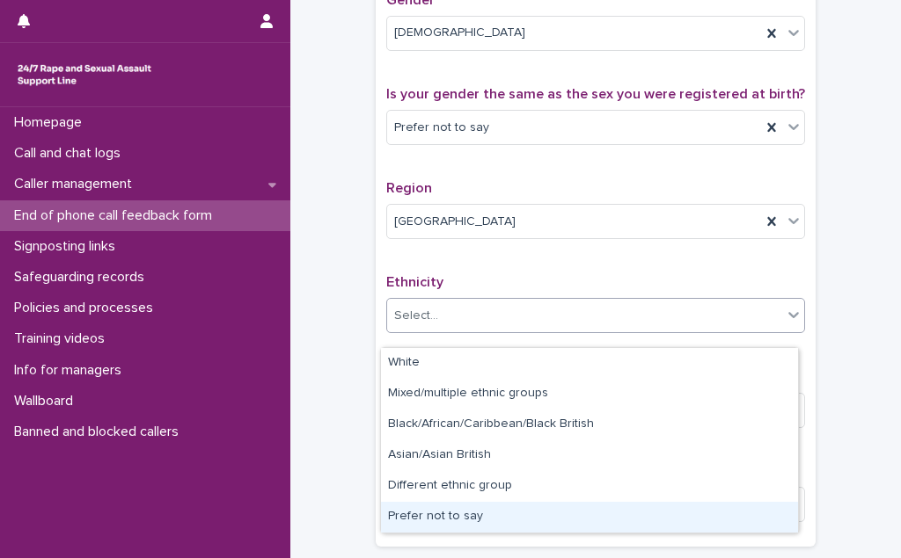
click at [465, 514] on div "Prefer not to say" at bounding box center [589, 517] width 417 height 31
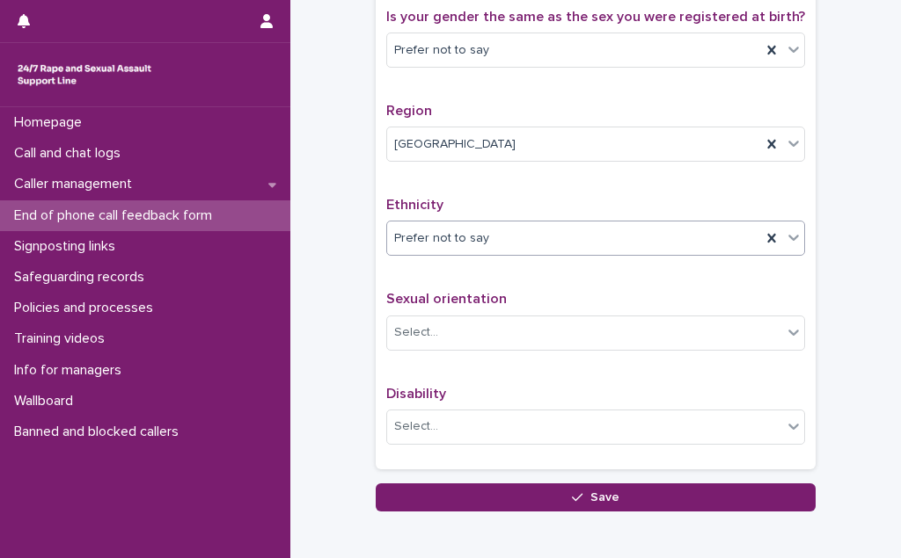
scroll to position [1039, 0]
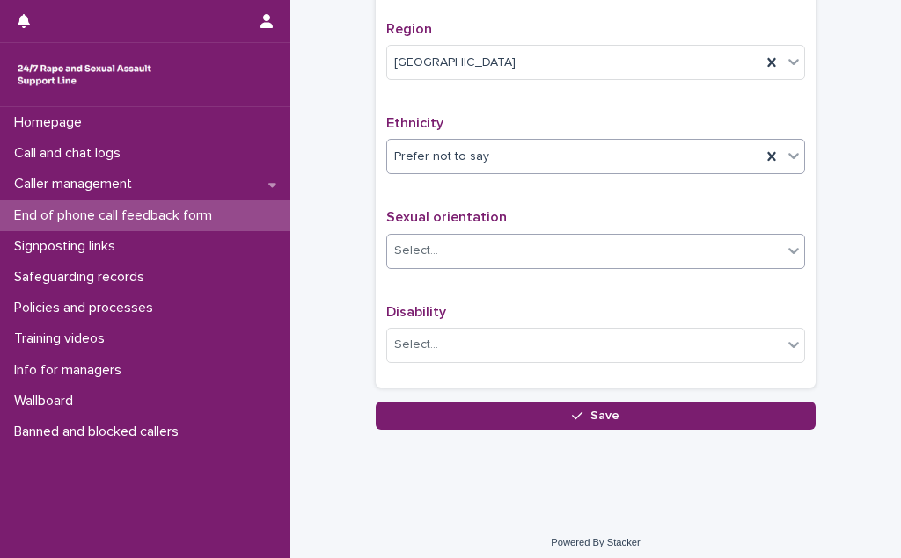
click at [487, 261] on div "Select..." at bounding box center [584, 251] width 395 height 29
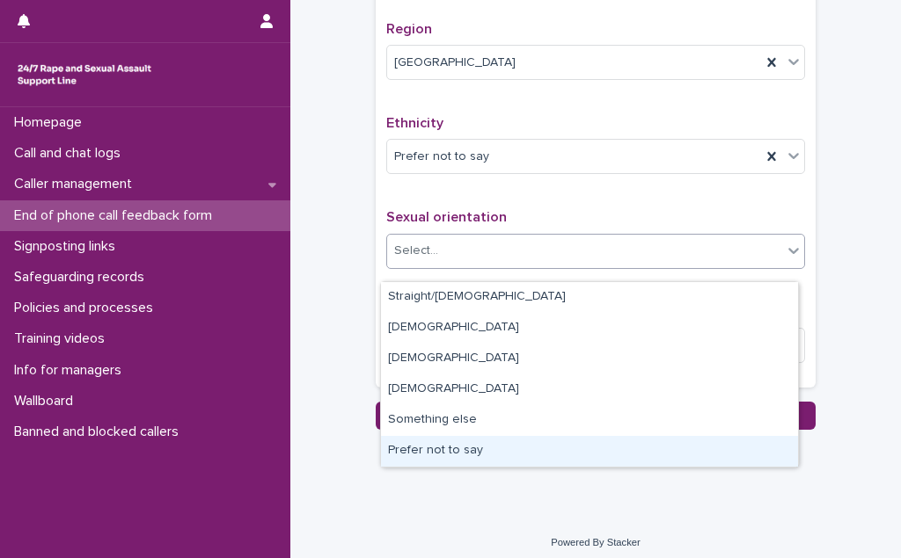
click at [476, 450] on div "Prefer not to say" at bounding box center [589, 451] width 417 height 31
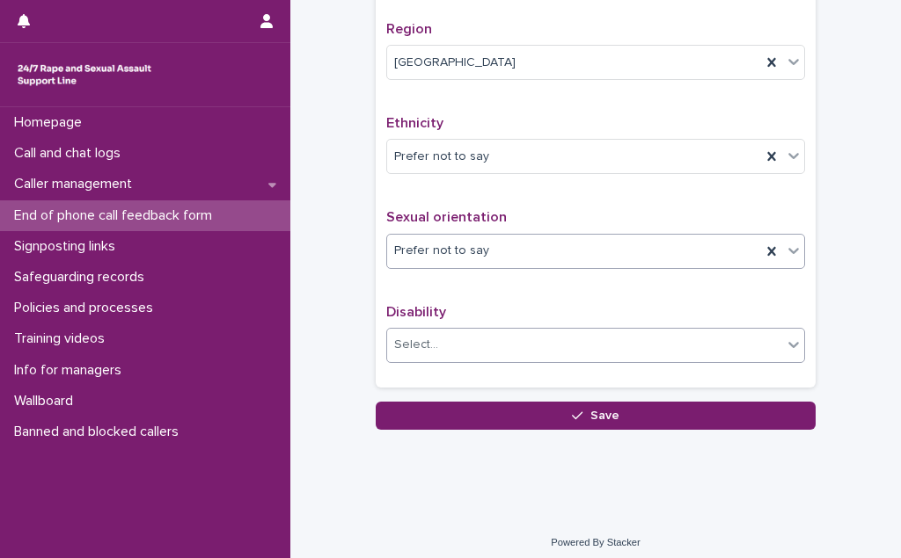
click at [474, 354] on div "Select..." at bounding box center [584, 345] width 395 height 29
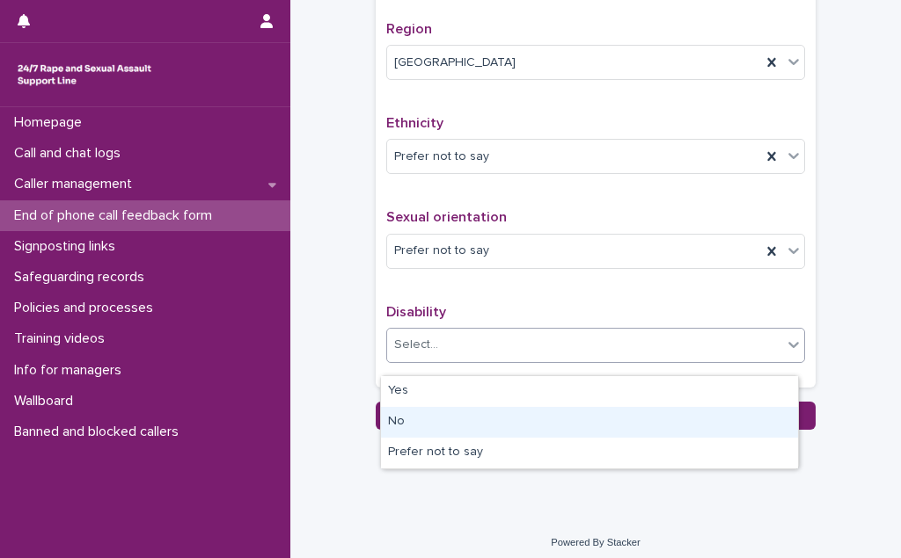
click at [465, 416] on div "No" at bounding box center [589, 422] width 417 height 31
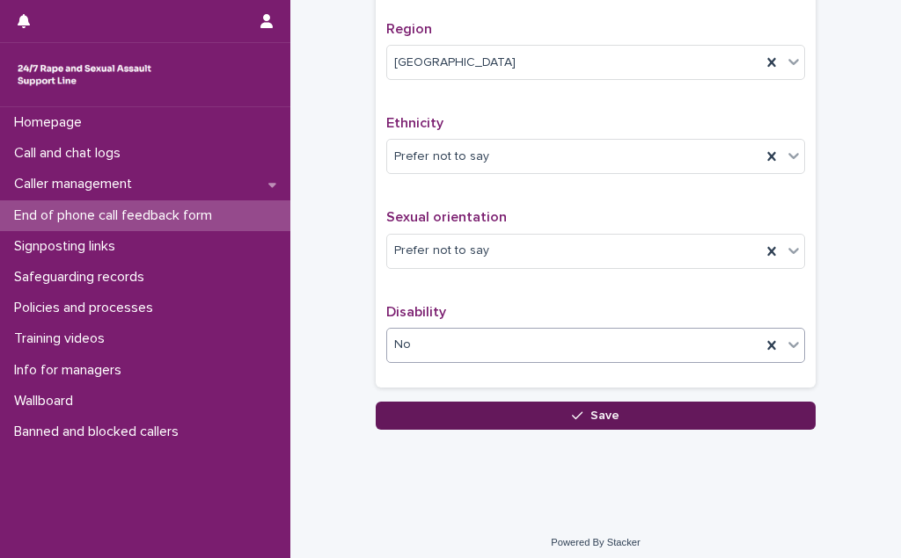
click at [465, 423] on button "Save" at bounding box center [596, 416] width 440 height 28
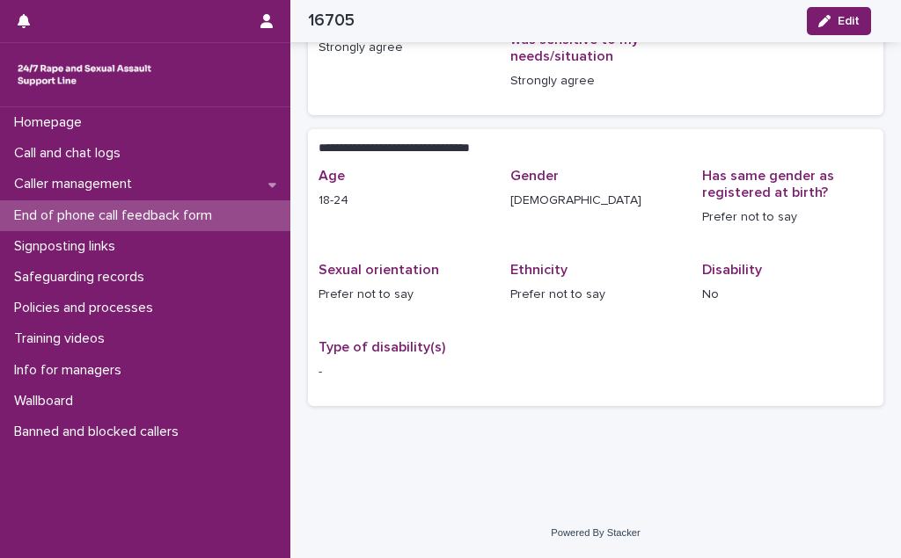
scroll to position [269, 0]
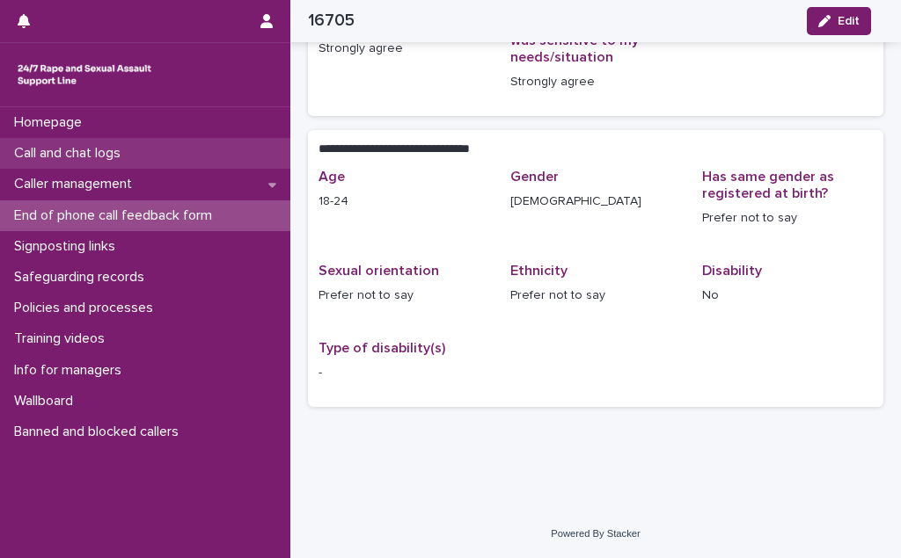
click at [91, 159] on p "Call and chat logs" at bounding box center [71, 153] width 128 height 17
